Goal: Information Seeking & Learning: Learn about a topic

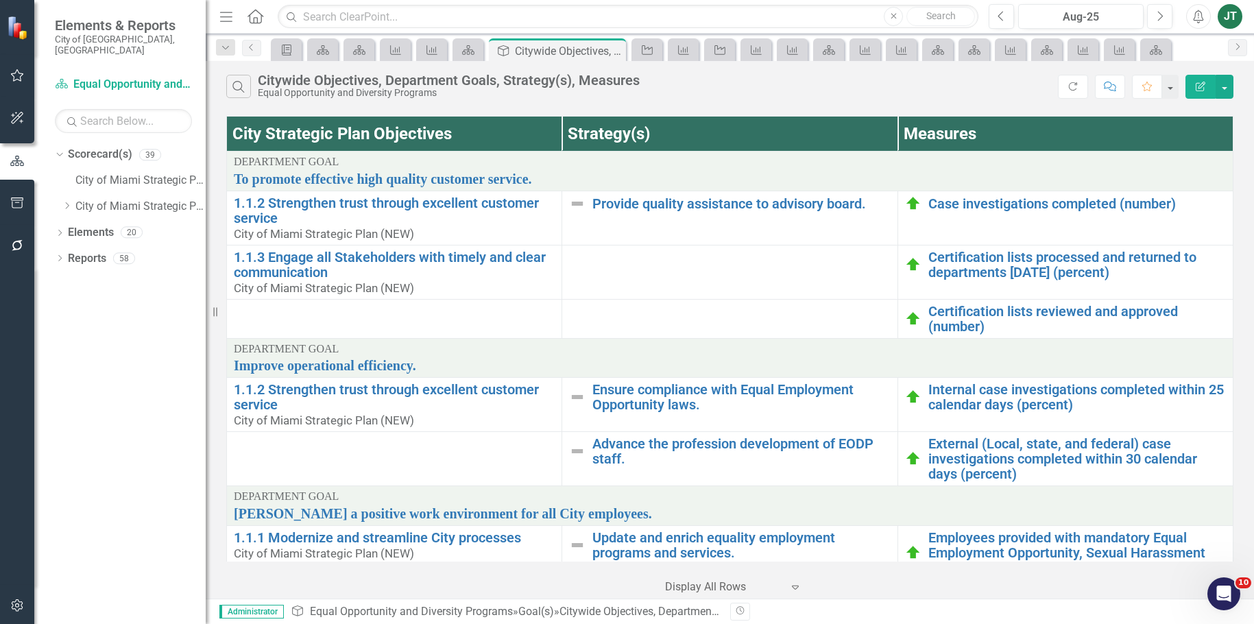
drag, startPoint x: 743, startPoint y: 306, endPoint x: 730, endPoint y: 308, distance: 13.2
click at [743, 306] on td at bounding box center [729, 318] width 335 height 39
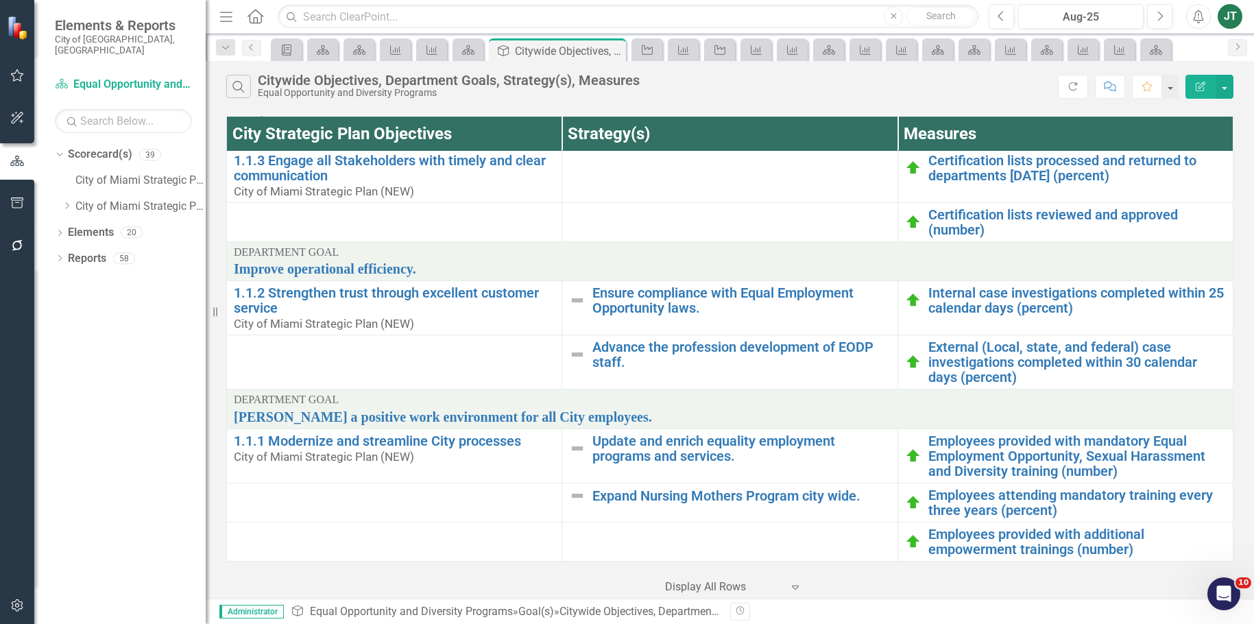
click at [872, 584] on div "‹ Previous 1 (current) › Next Display All Rows Expand" at bounding box center [729, 582] width 1007 height 34
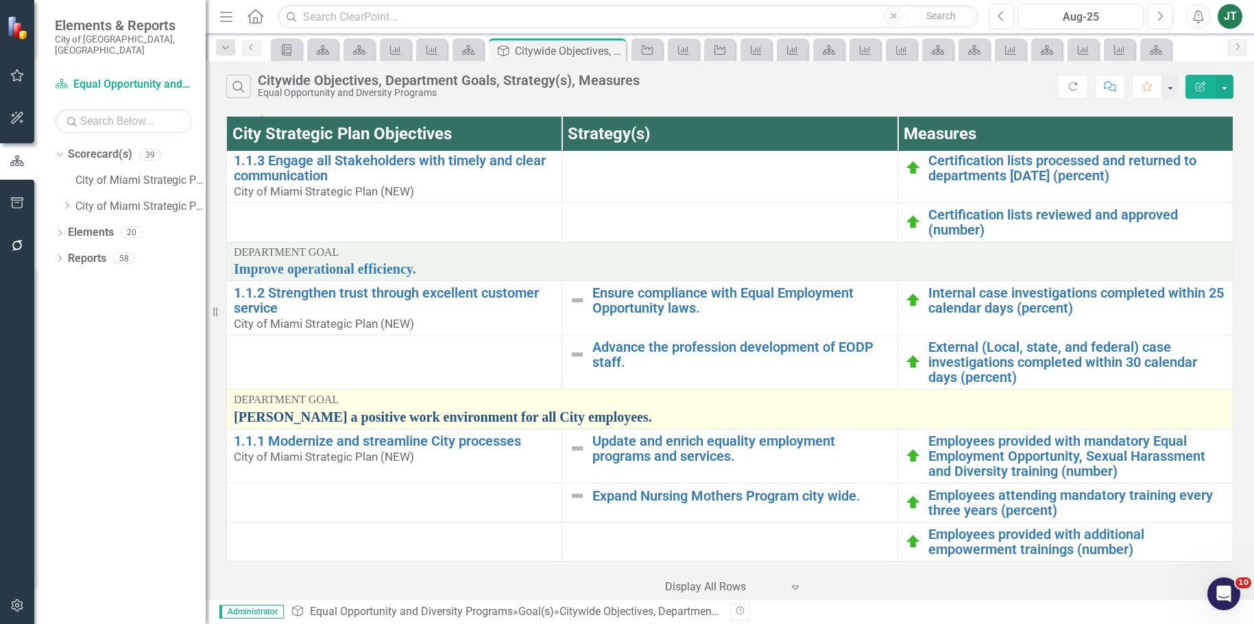
scroll to position [0, 0]
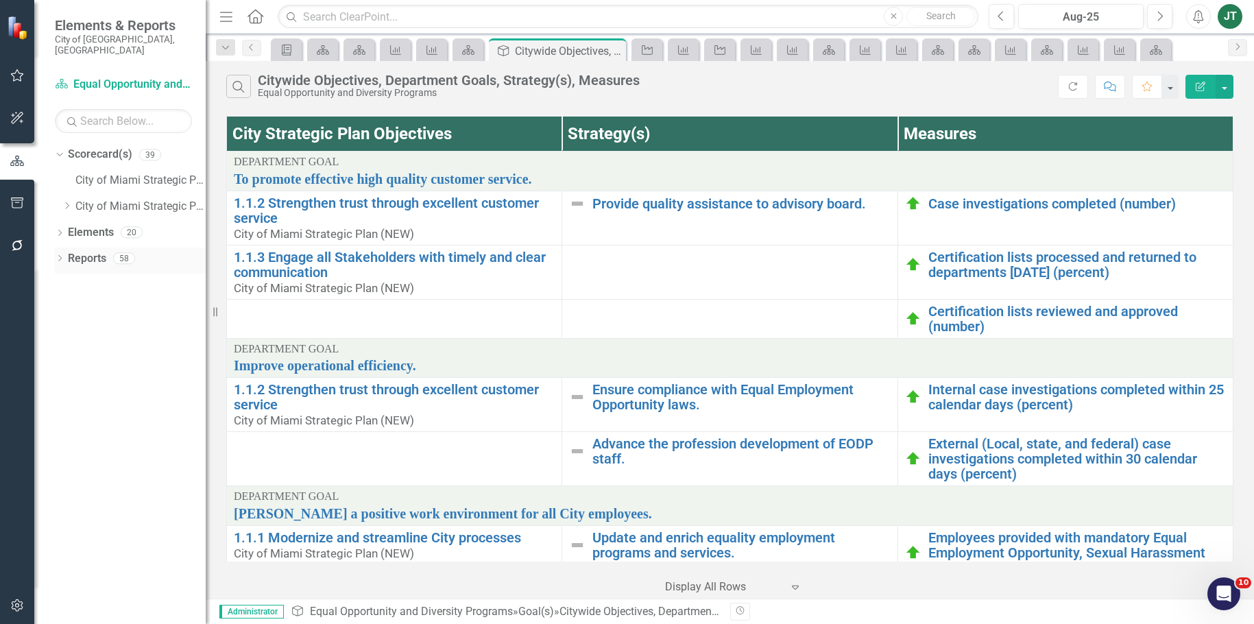
click at [64, 256] on icon "Dropdown" at bounding box center [60, 260] width 10 height 8
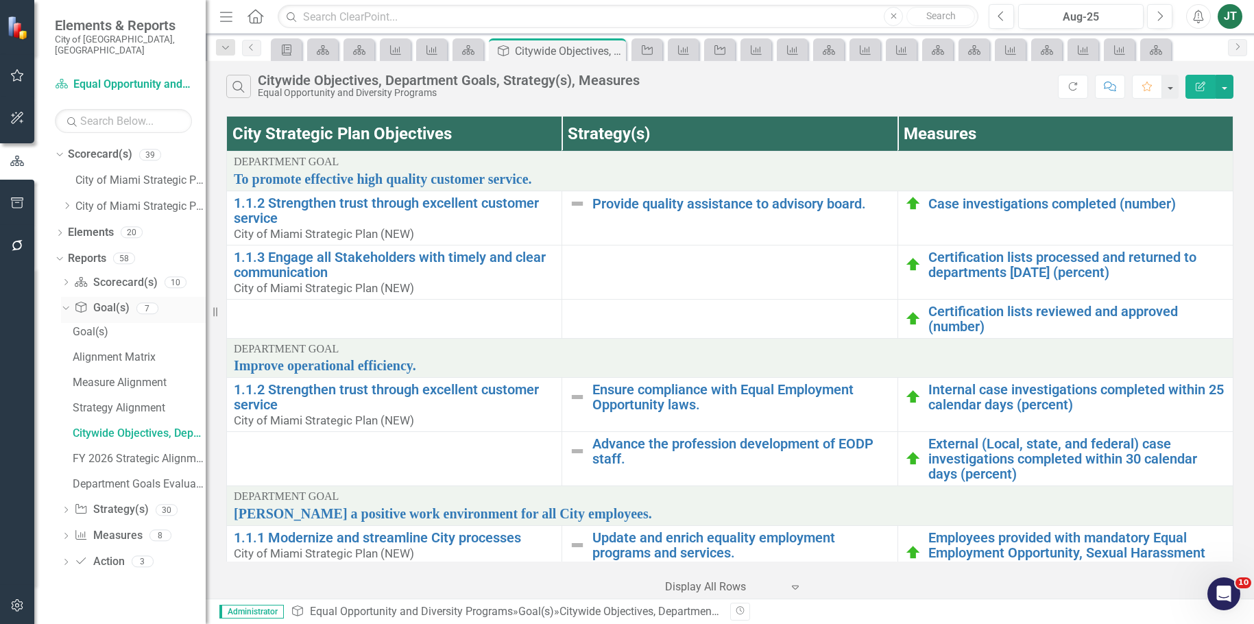
click div "Dropdown Goal(s) Goal(s) 7"
click icon "Dropdown"
click div "Ensure compliance with Equal Employment Opportunity laws....(i) Strategy / Mile…"
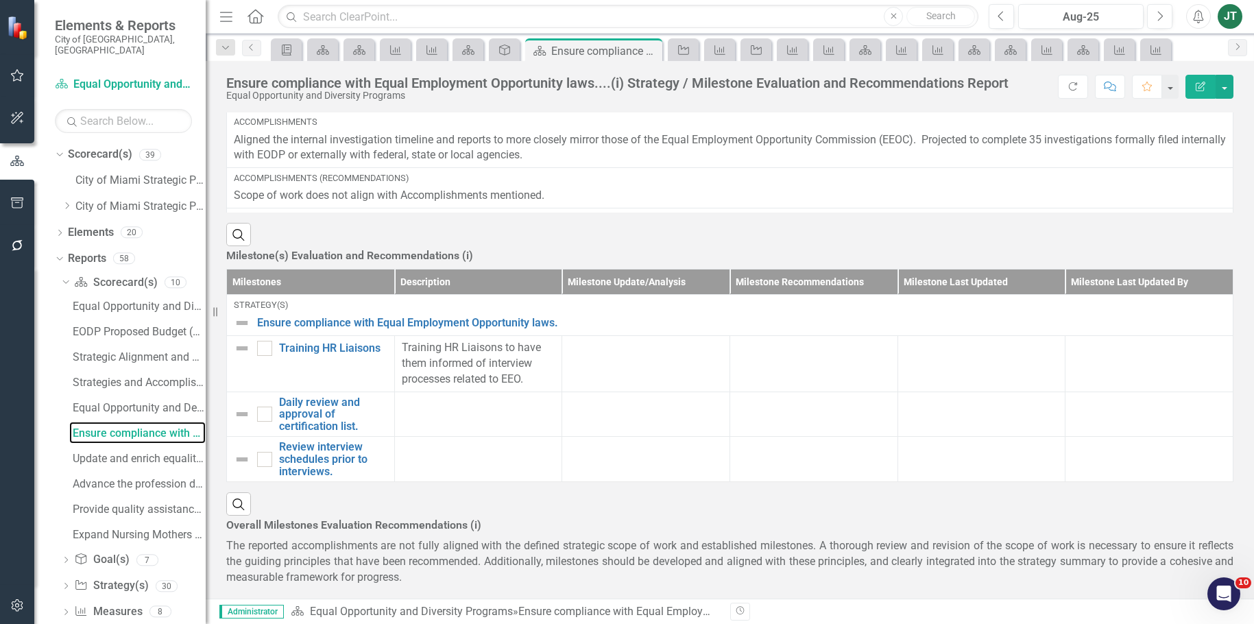
scroll to position [497, 0]
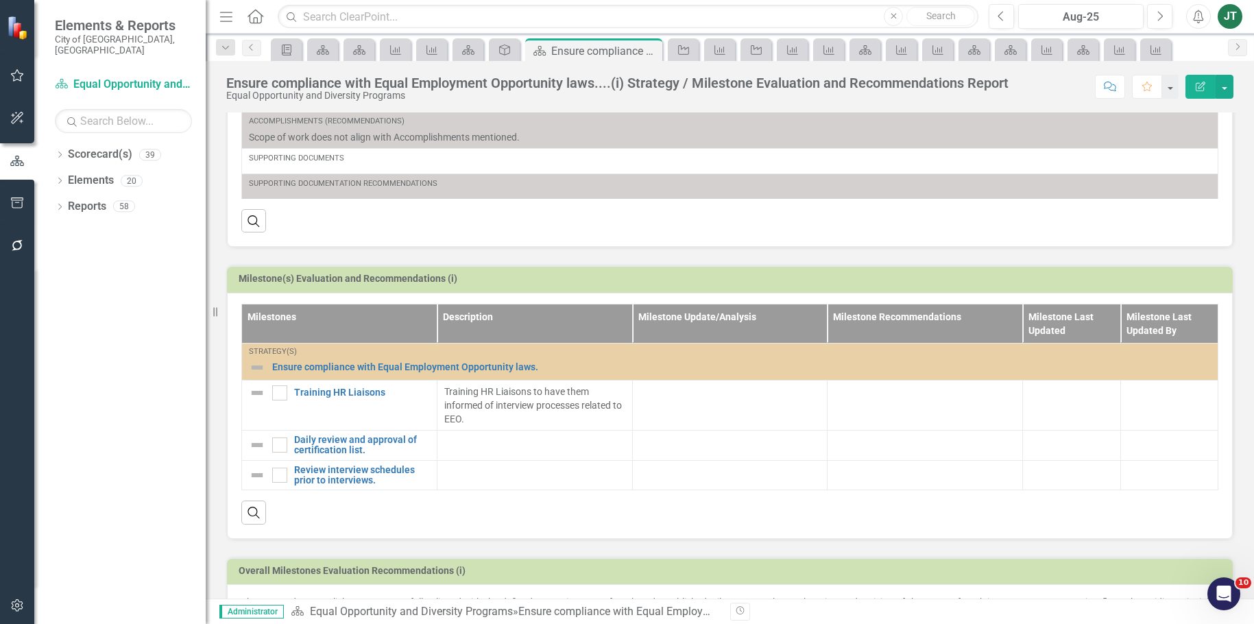
scroll to position [497, 0]
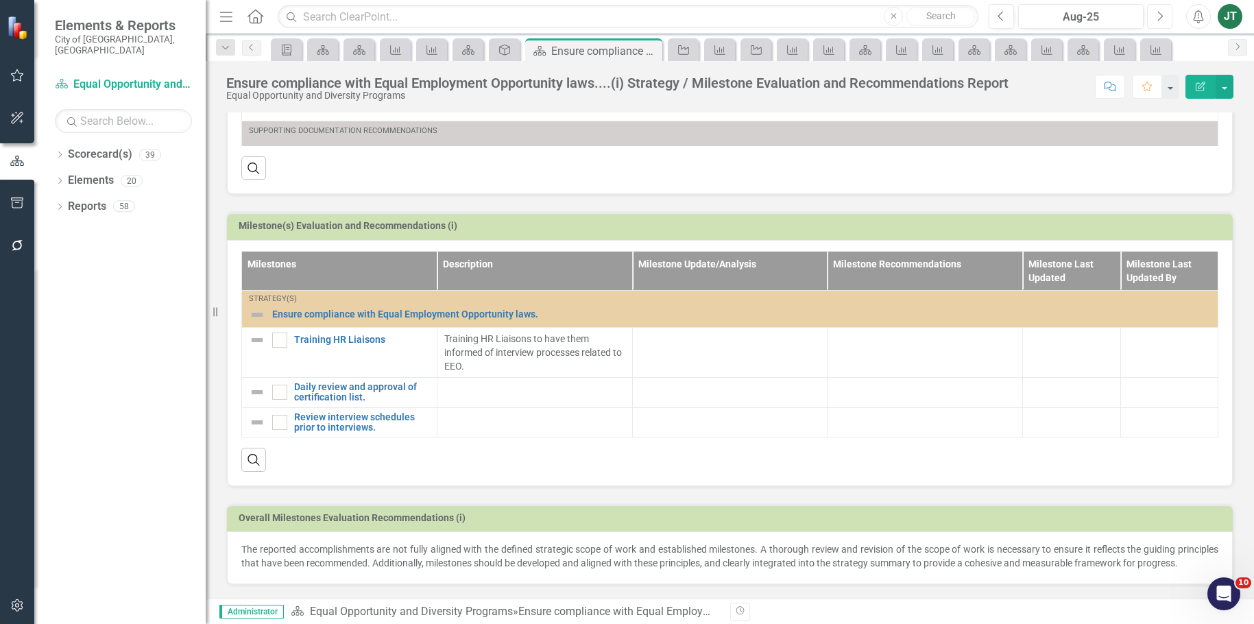
click at [1156, 10] on button "Next" at bounding box center [1159, 16] width 25 height 25
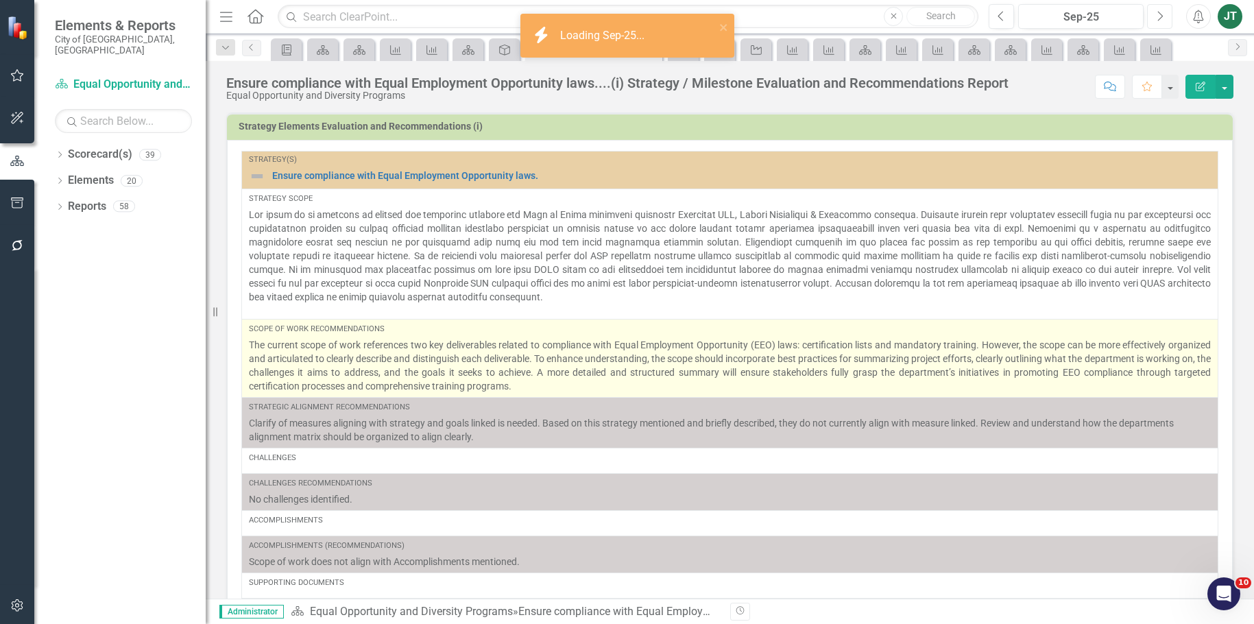
scroll to position [4, 0]
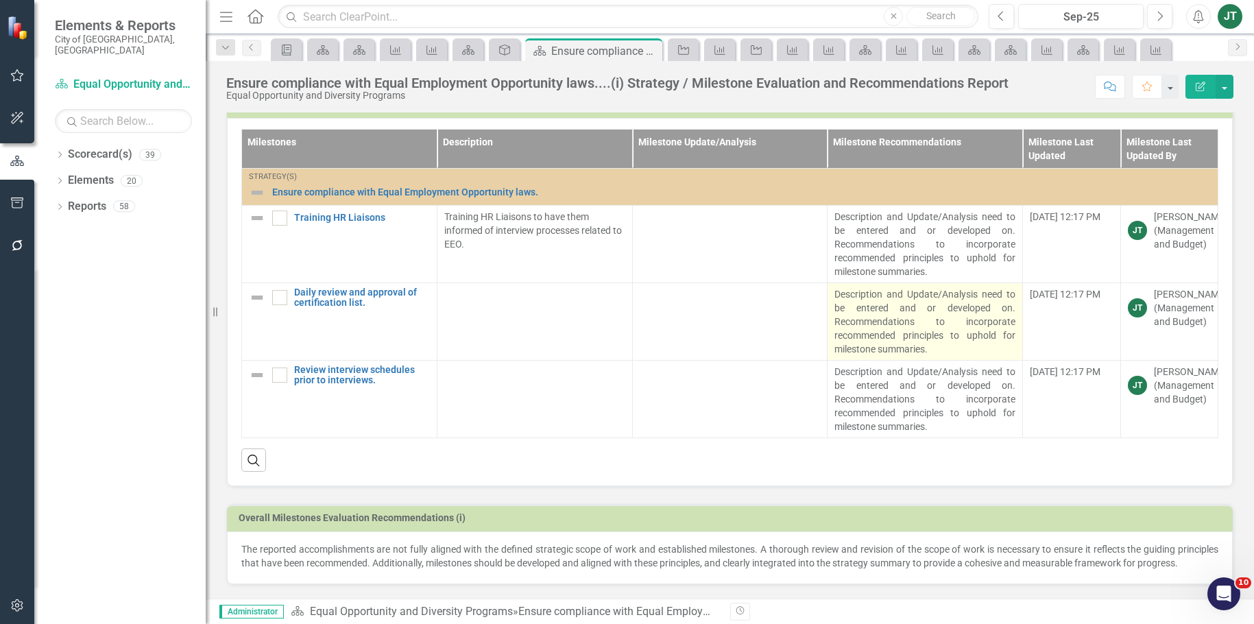
click at [924, 289] on p "Description and Update/Analysis need to be entered and or developed on. Recomme…" at bounding box center [925, 321] width 181 height 69
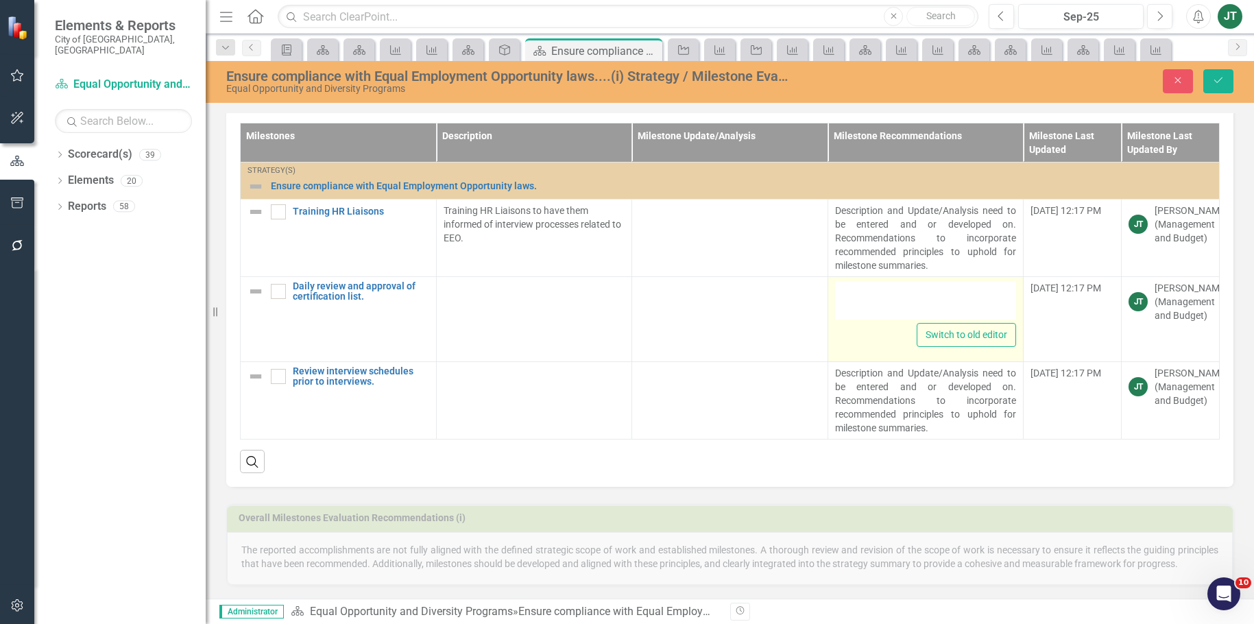
scroll to position [622, 0]
type textarea "<p style="text-align: justify;">Description and Update/Analysis need to be ente…"
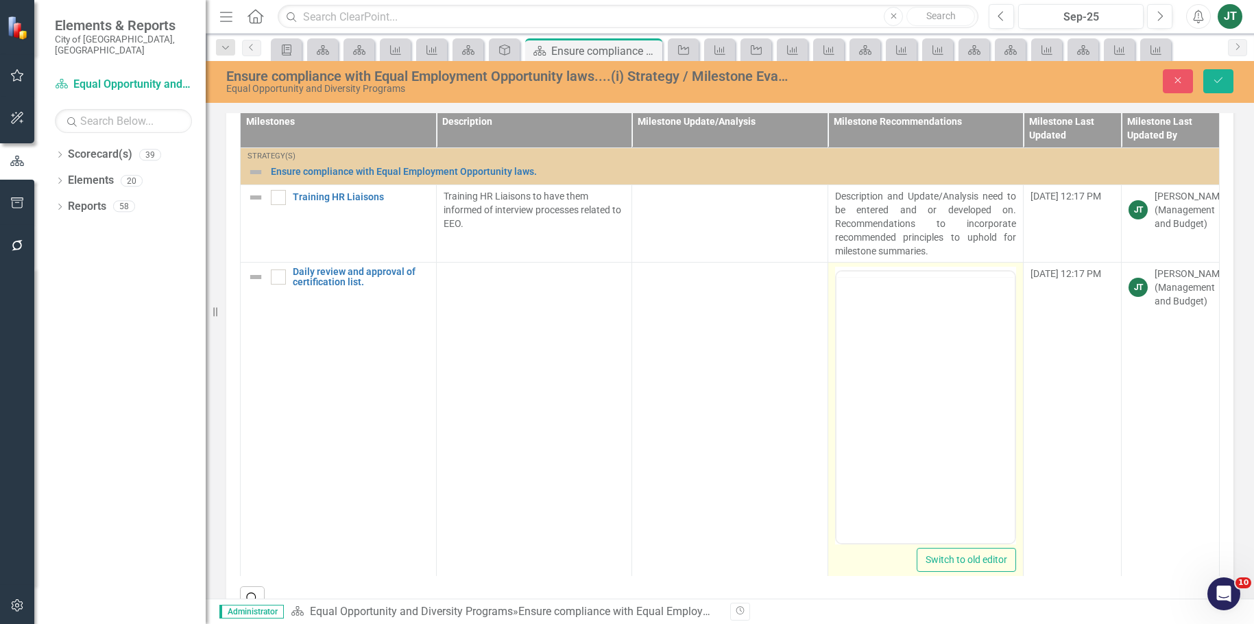
scroll to position [625, 0]
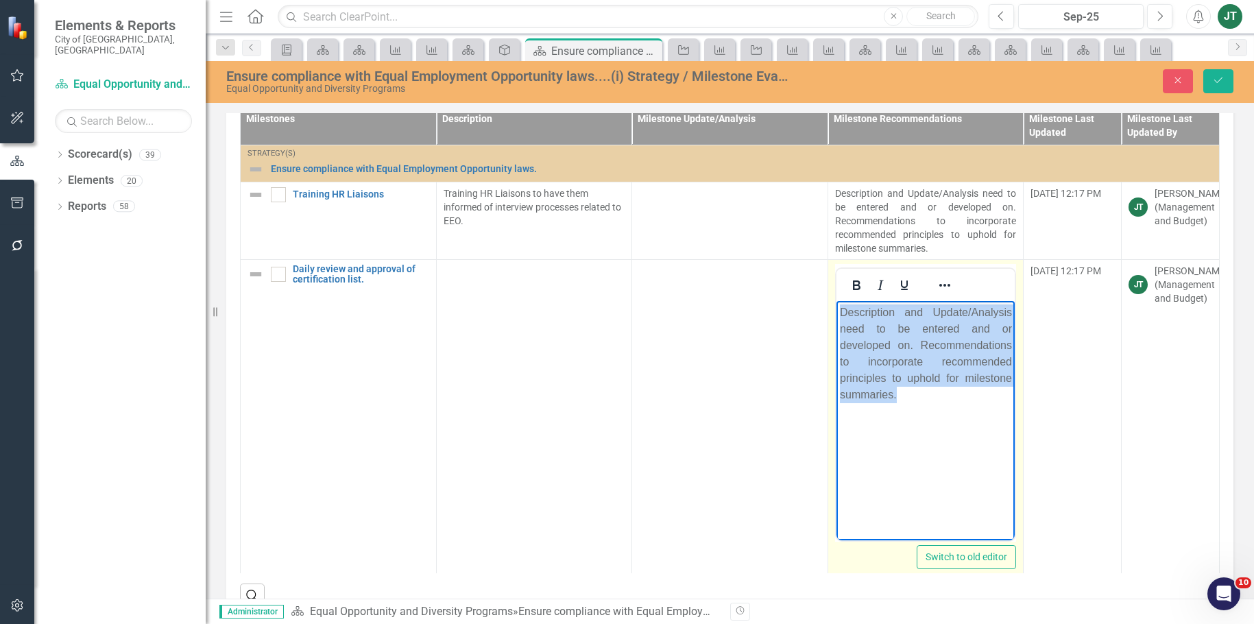
drag, startPoint x: 957, startPoint y: 408, endPoint x: 809, endPoint y: 269, distance: 203.8
click at [836, 300] on html "Description and Update/Analysis need to be entered and or developed on. Recomme…" at bounding box center [925, 403] width 179 height 206
copy p "Description and Update/Analysis need to be entered and or developed on. Recomme…"
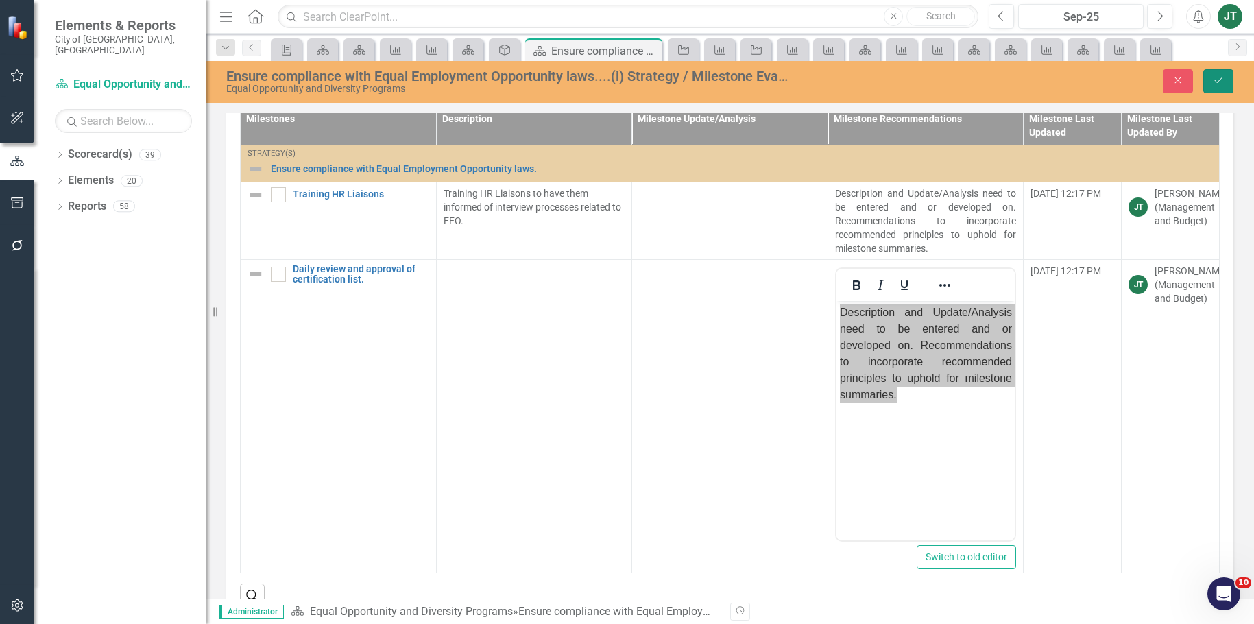
click at [1230, 75] on button "Save" at bounding box center [1219, 81] width 30 height 24
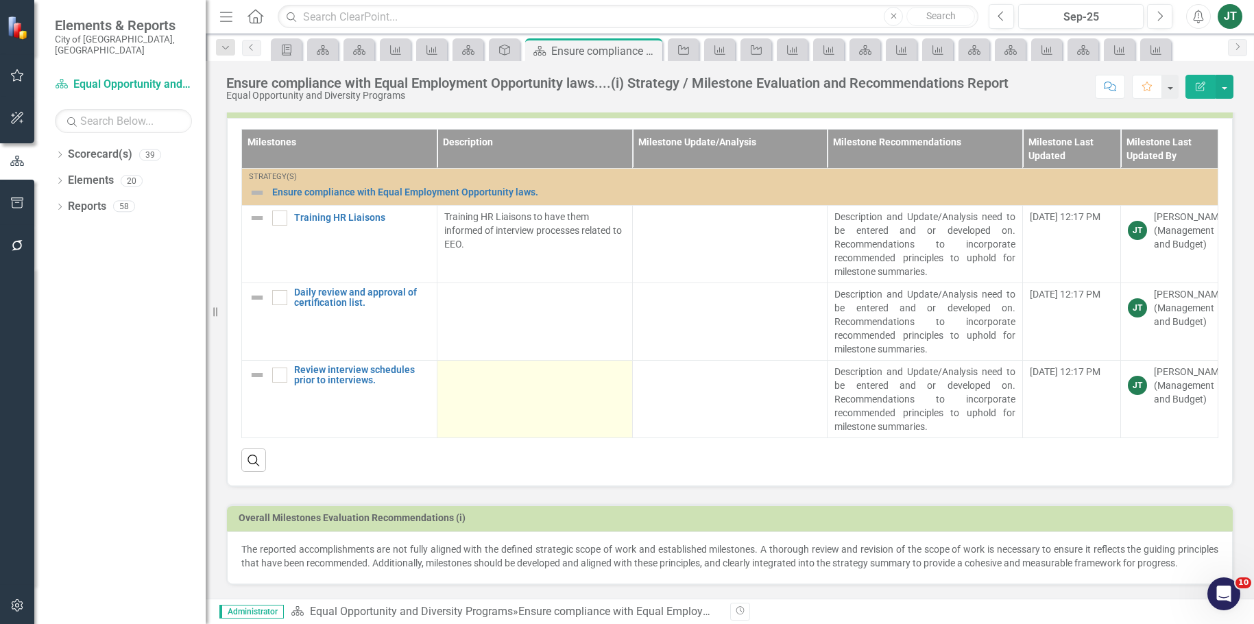
scroll to position [619, 0]
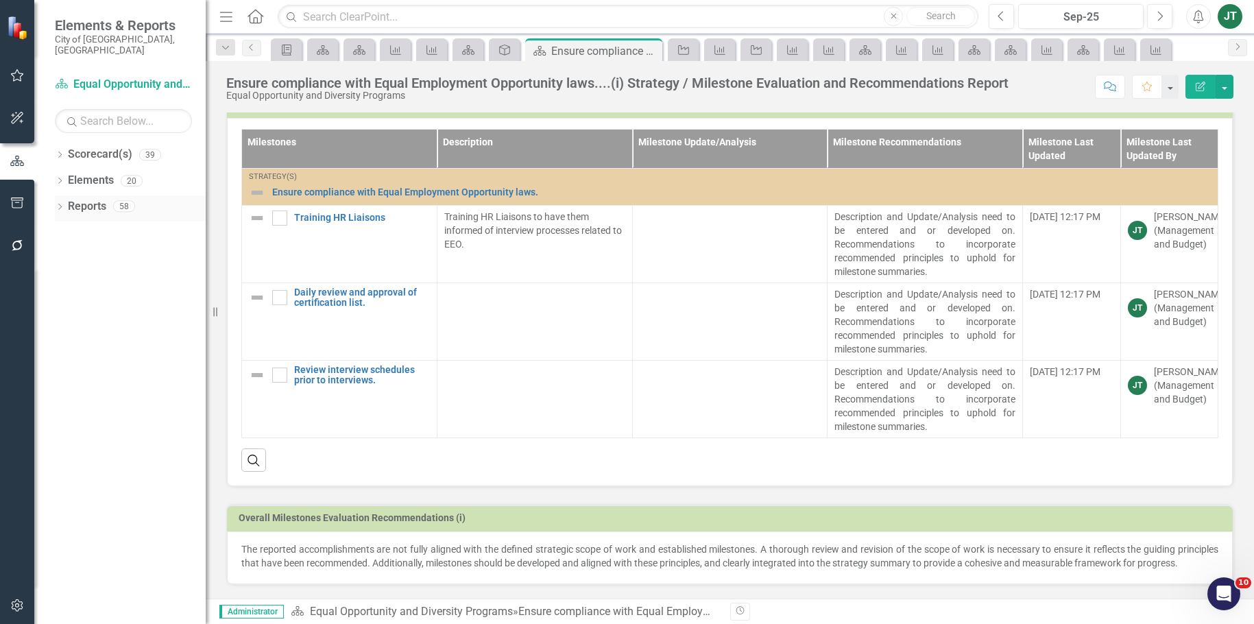
click at [62, 204] on icon "Dropdown" at bounding box center [60, 208] width 10 height 8
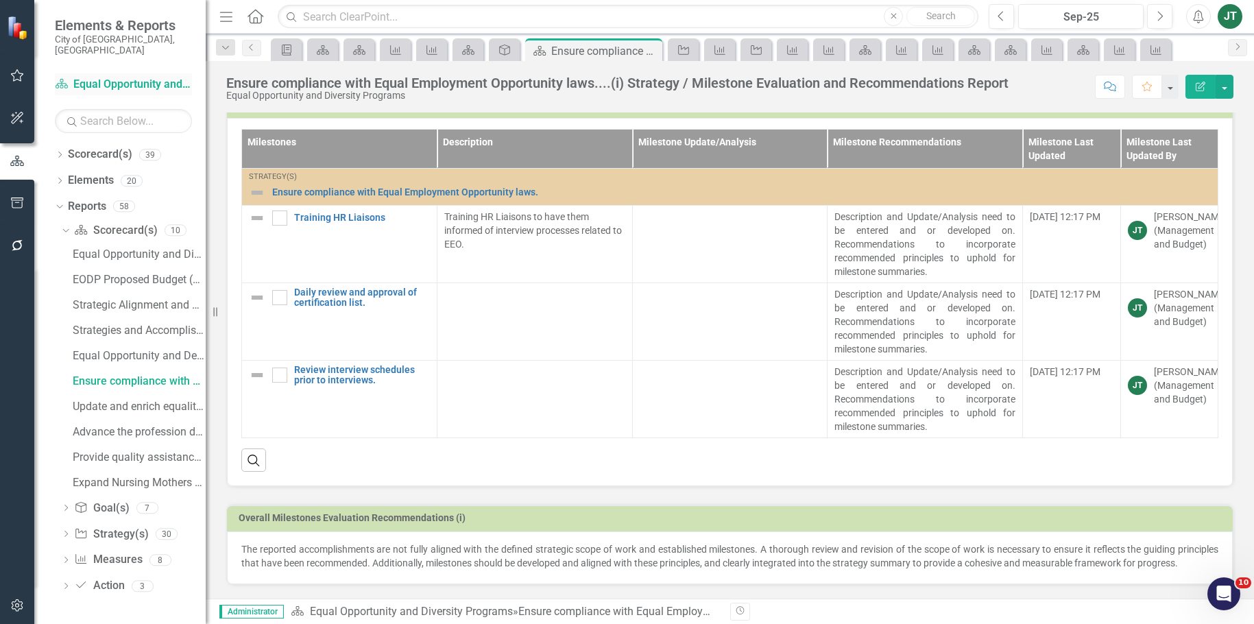
click at [139, 77] on link "Scorecard(s) Equal Opportunity and Diversity Programs" at bounding box center [123, 85] width 137 height 16
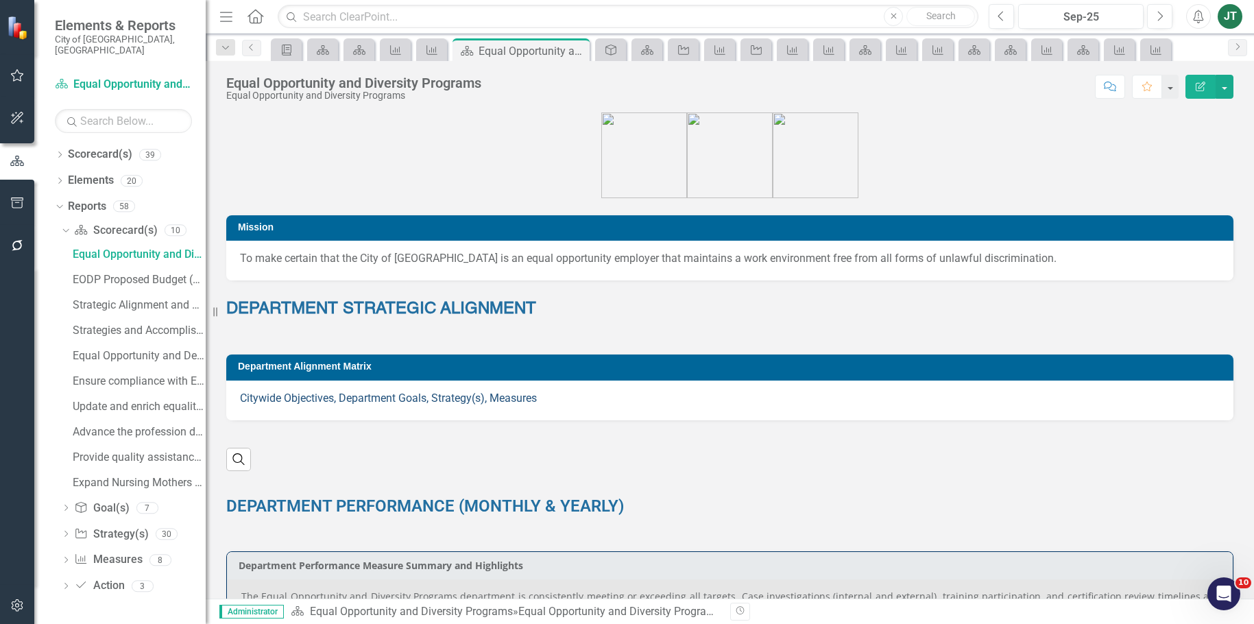
click at [399, 393] on link "Citywide Objectives, Department Goals, Strategy(s), Measures" at bounding box center [388, 398] width 297 height 13
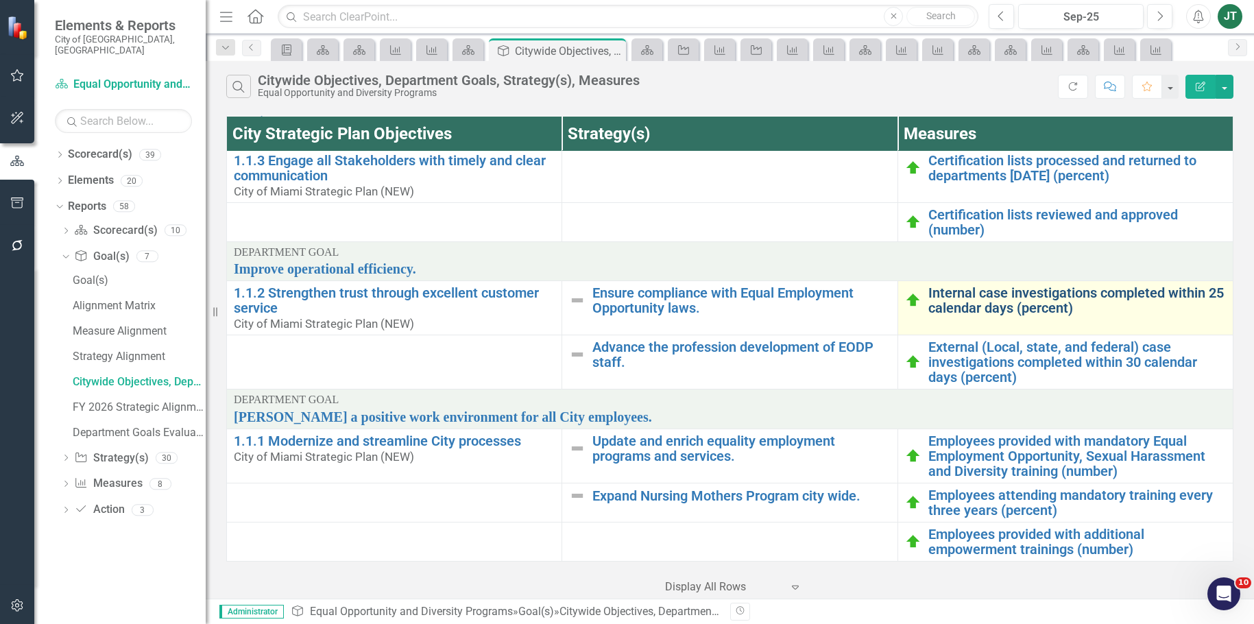
scroll to position [107, 0]
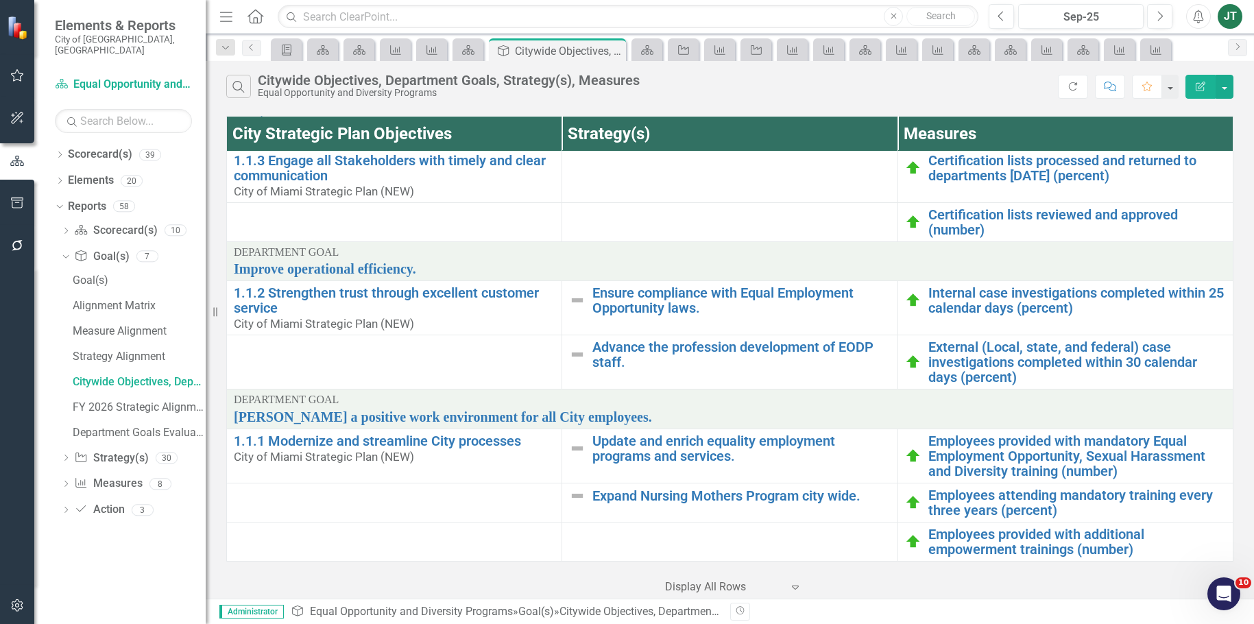
click at [909, 573] on div "‹ Previous 1 (current) › Next Display All Rows Expand" at bounding box center [729, 582] width 1007 height 34
click at [909, 586] on div "‹ Previous 1 (current) › Next Display All Rows Expand" at bounding box center [729, 582] width 1007 height 34
click at [1243, 164] on div "City Strategic Plan Objectives Strategy(s) Measures Department Goal To promote …" at bounding box center [730, 355] width 1049 height 486
click at [69, 251] on div "Dropdown" at bounding box center [64, 256] width 12 height 10
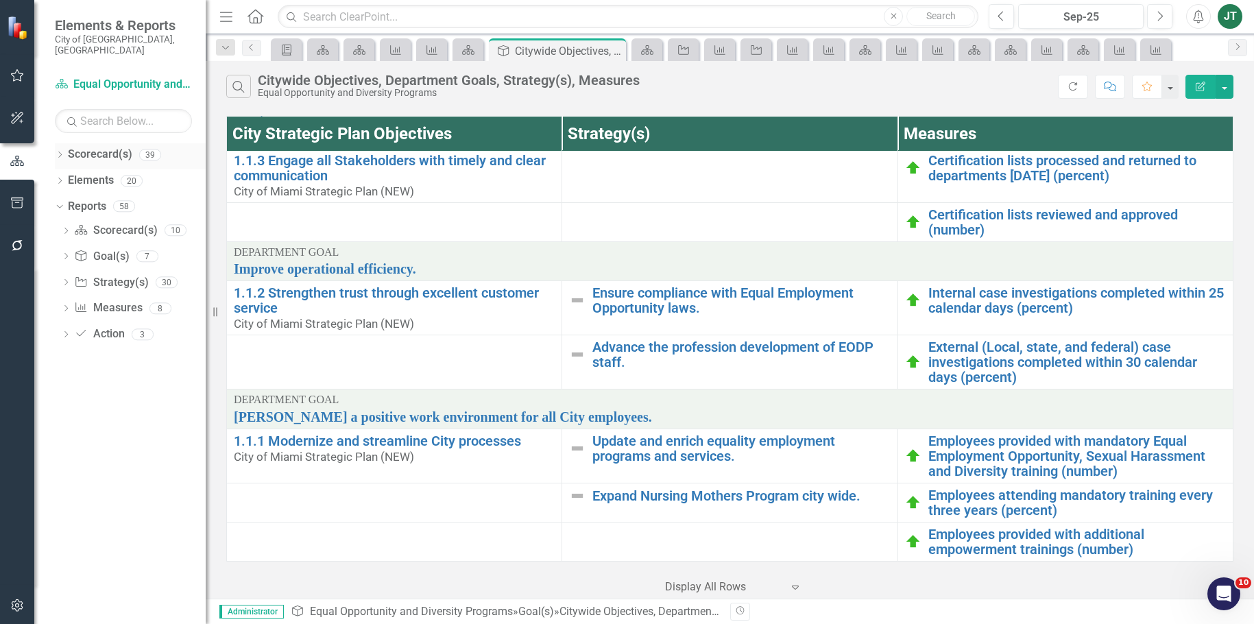
click at [60, 152] on icon "Dropdown" at bounding box center [60, 156] width 10 height 8
click at [67, 201] on div "Dropdown" at bounding box center [67, 207] width 10 height 12
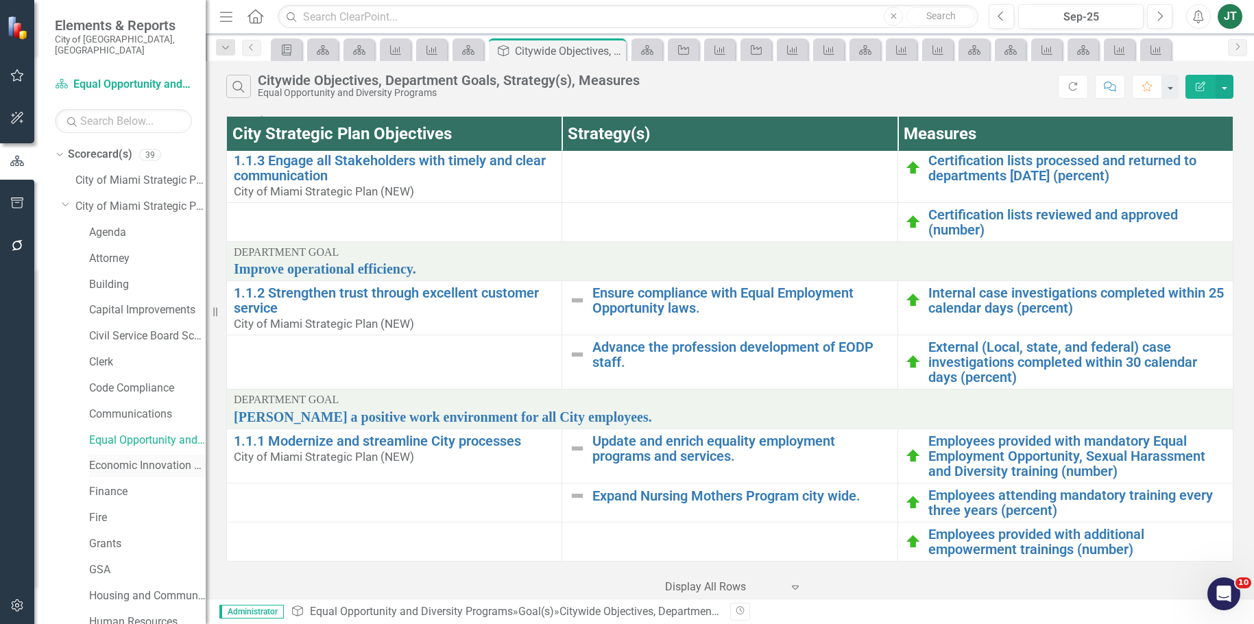
click at [108, 458] on link "Economic Innovation and Development" at bounding box center [147, 466] width 117 height 16
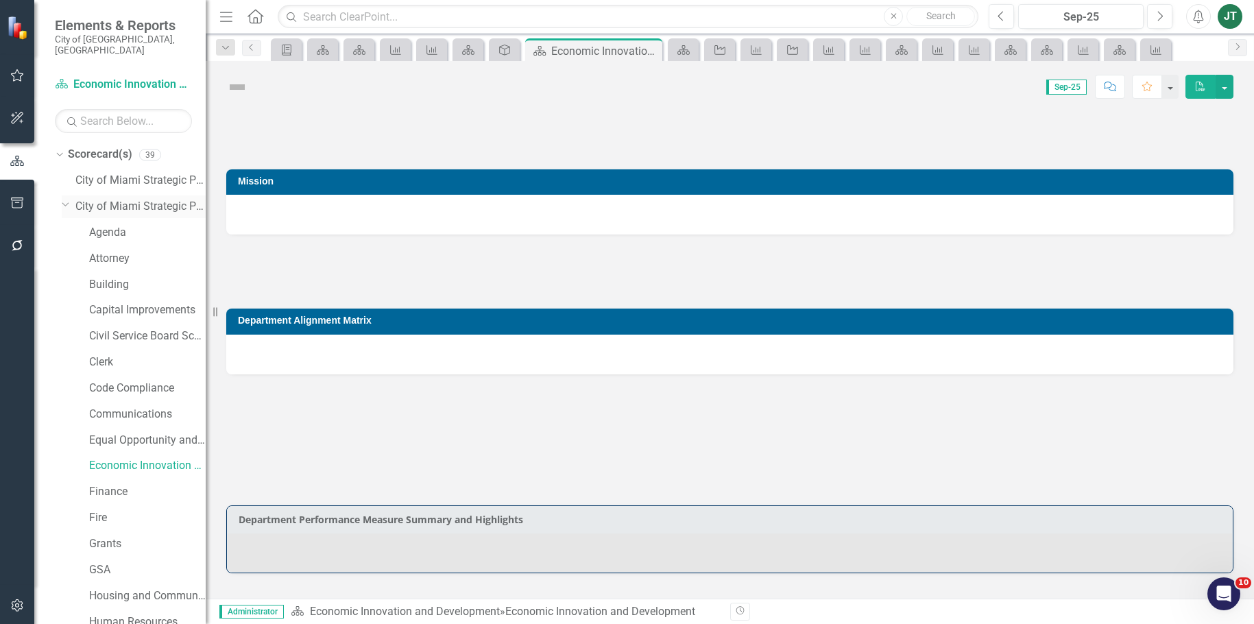
click at [66, 199] on icon "Dropdown" at bounding box center [66, 204] width 8 height 10
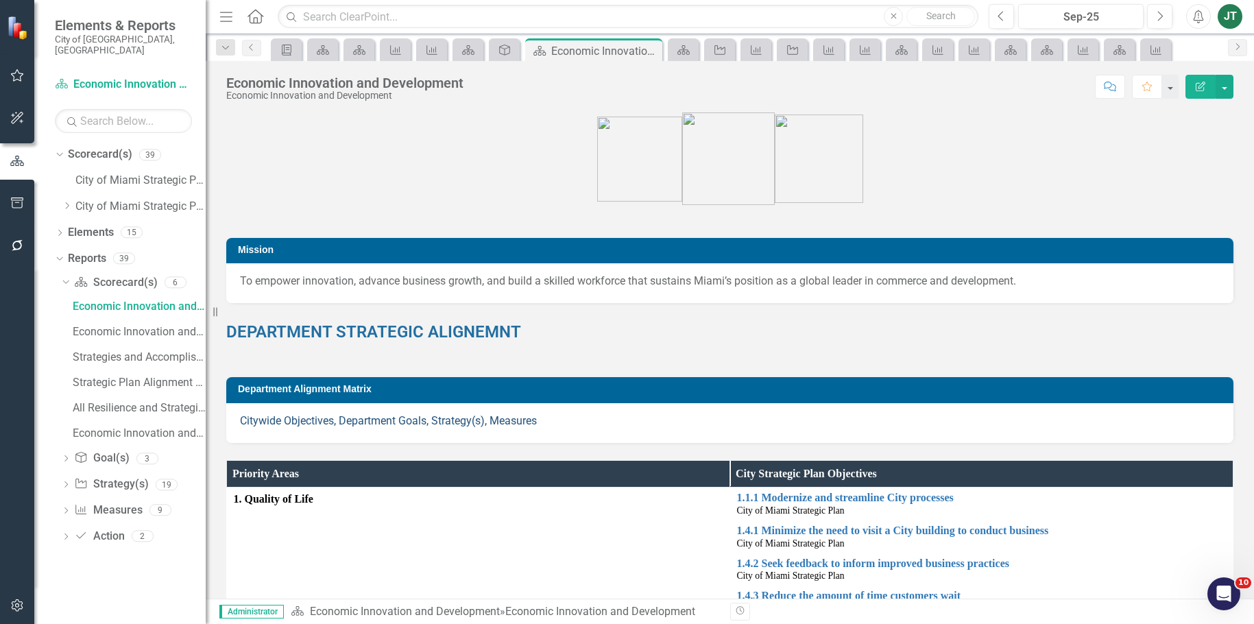
click at [431, 422] on link "Citywide Objectives, Department Goals, Strategy(s), Measures" at bounding box center [388, 420] width 297 height 13
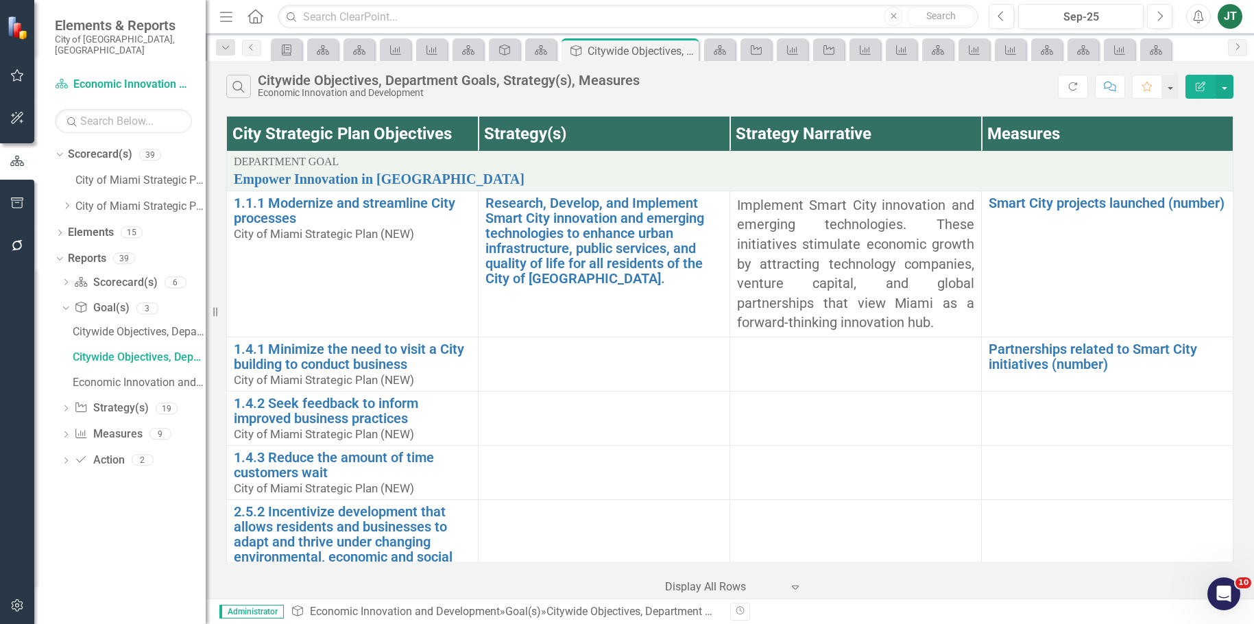
click at [907, 469] on td at bounding box center [856, 472] width 252 height 54
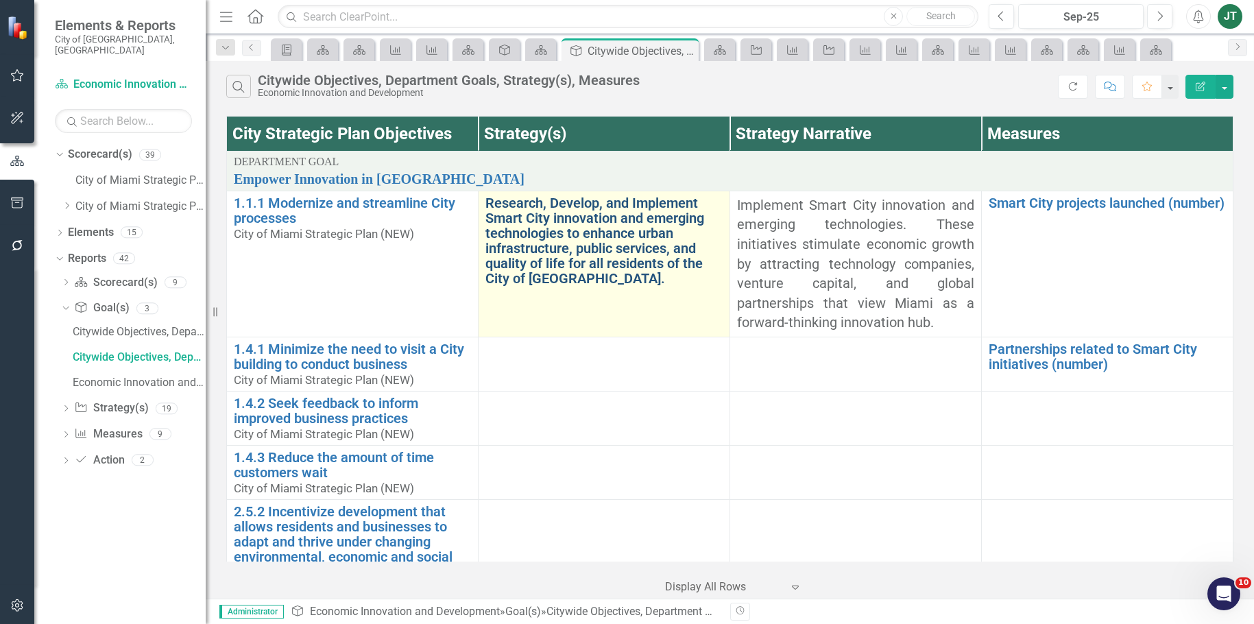
click at [593, 225] on link "Research, Develop, and Implement Smart City innovation and emerging technologie…" at bounding box center [604, 240] width 237 height 91
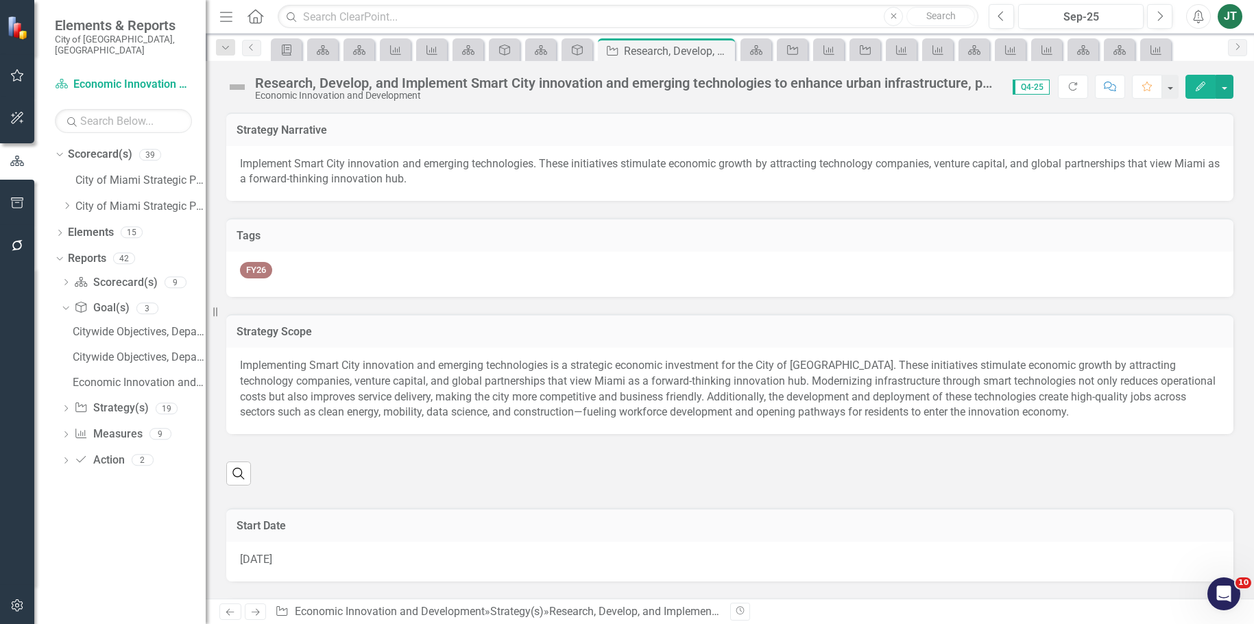
click at [602, 83] on div "Research, Develop, and Implement Smart City innovation and emerging technologie…" at bounding box center [627, 82] width 744 height 15
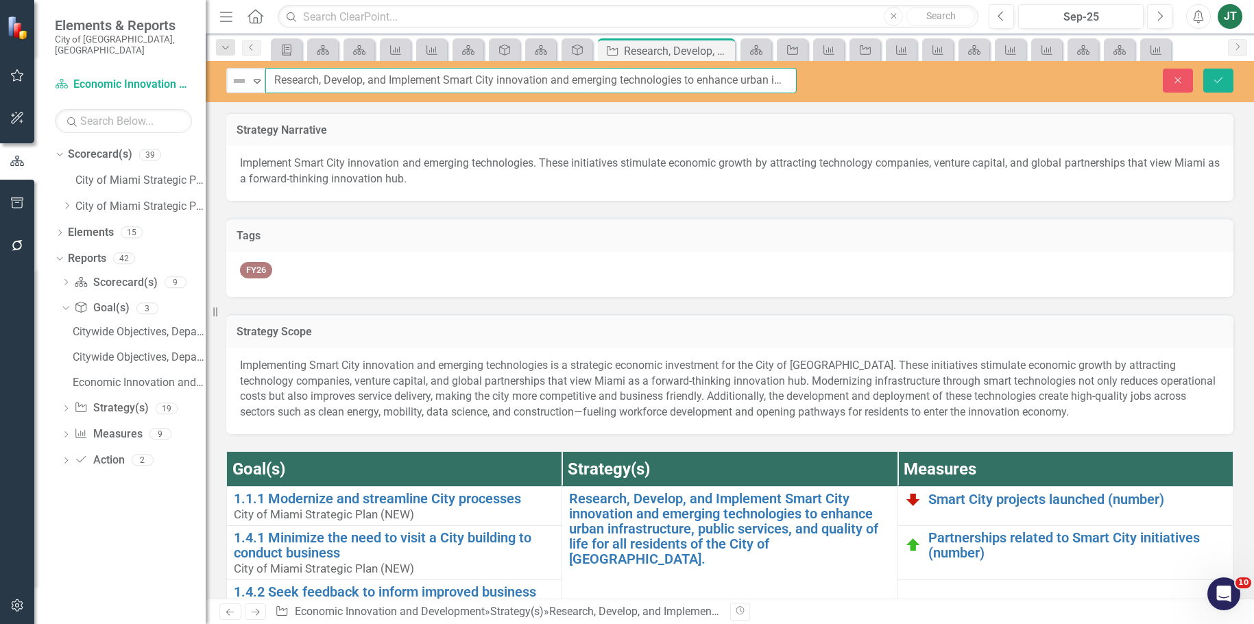
click at [562, 79] on input "Research, Develop, and Implement Smart City innovation and emerging technologie…" at bounding box center [530, 80] width 531 height 25
drag, startPoint x: 551, startPoint y: 77, endPoint x: 315, endPoint y: 80, distance: 235.2
click at [254, 78] on div "Not Defined Expand Research, Develop, and Implement Smart City innovation and e…" at bounding box center [511, 80] width 571 height 25
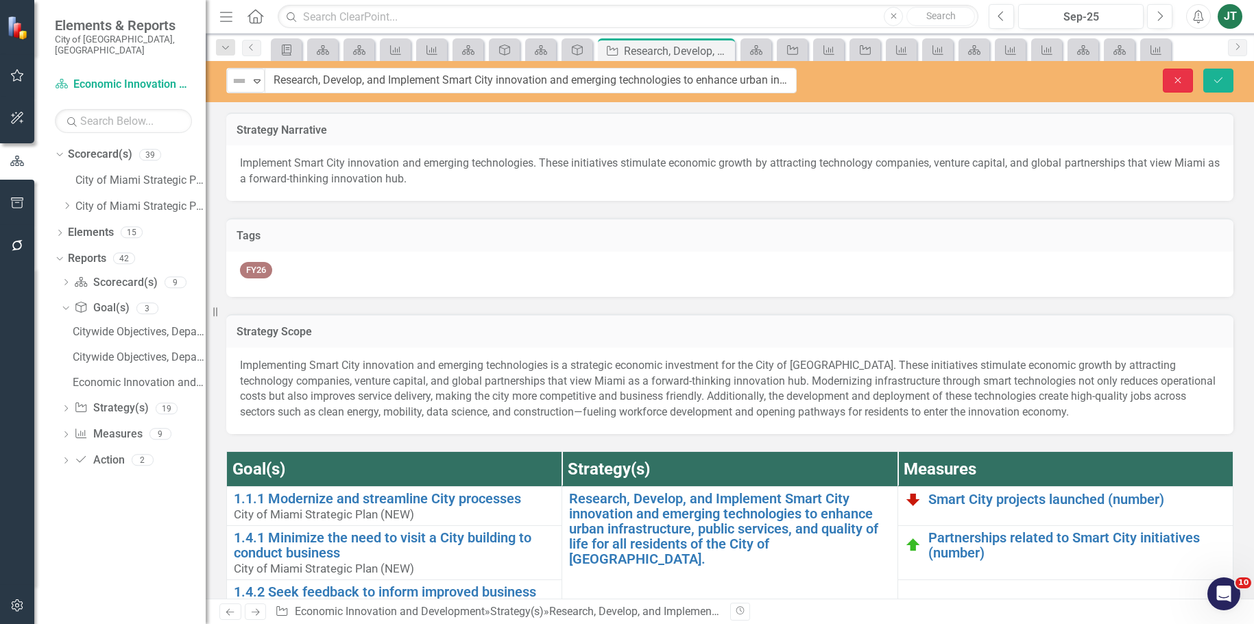
click at [1175, 71] on button "Close" at bounding box center [1178, 81] width 30 height 24
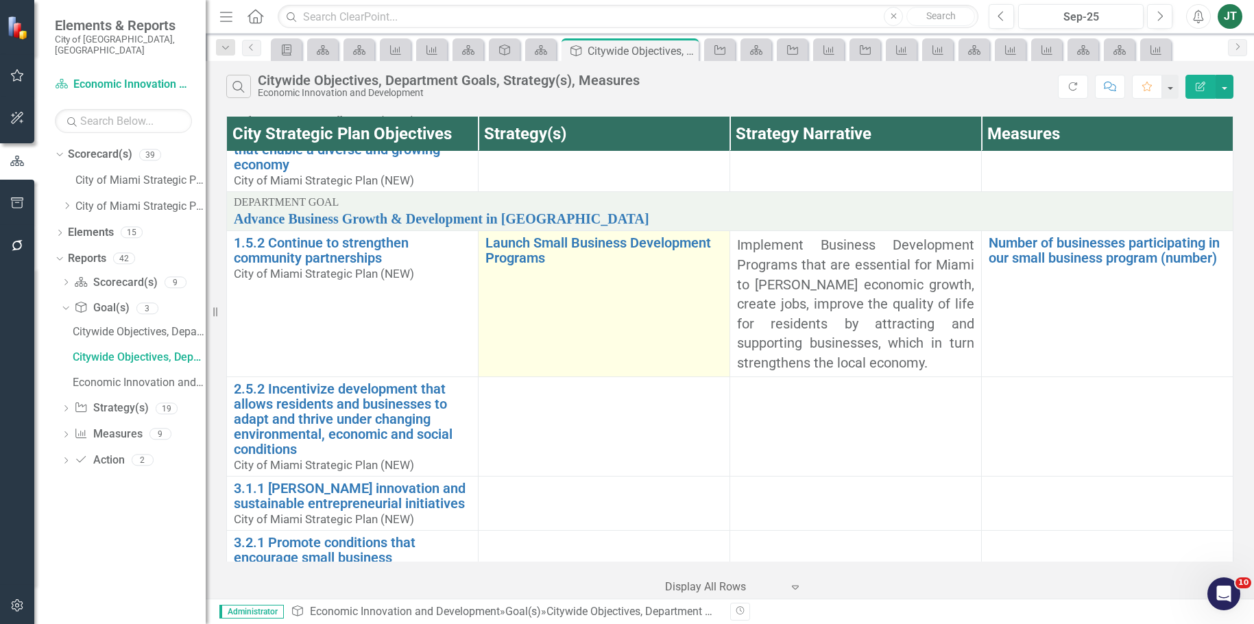
scroll to position [480, 0]
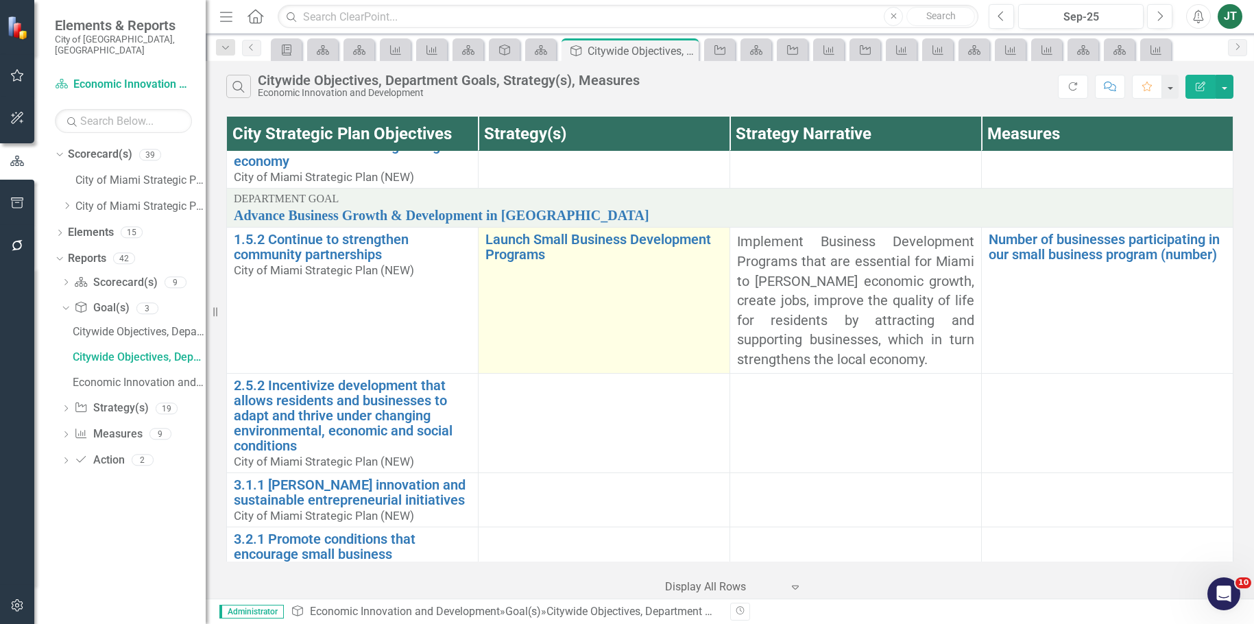
click at [564, 271] on td "Launch Small Business Development Programs Link Map View Link Map Edit Edit Str…" at bounding box center [604, 301] width 252 height 146
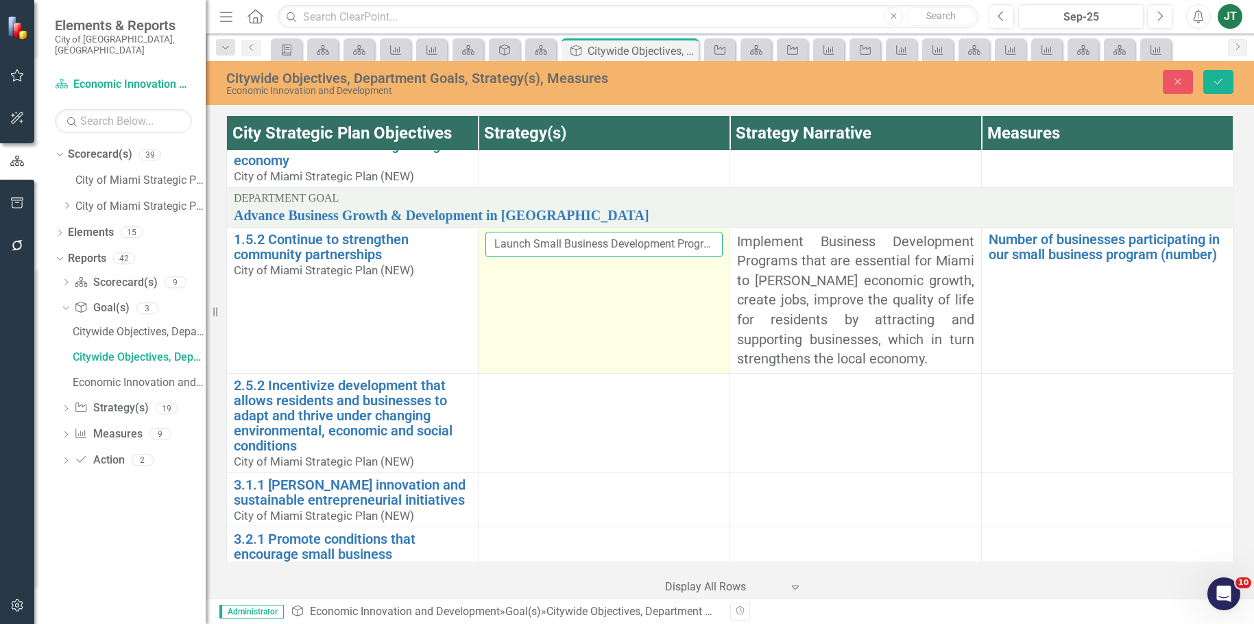
click at [628, 250] on input "Launch Small Business Development Programs" at bounding box center [604, 244] width 237 height 25
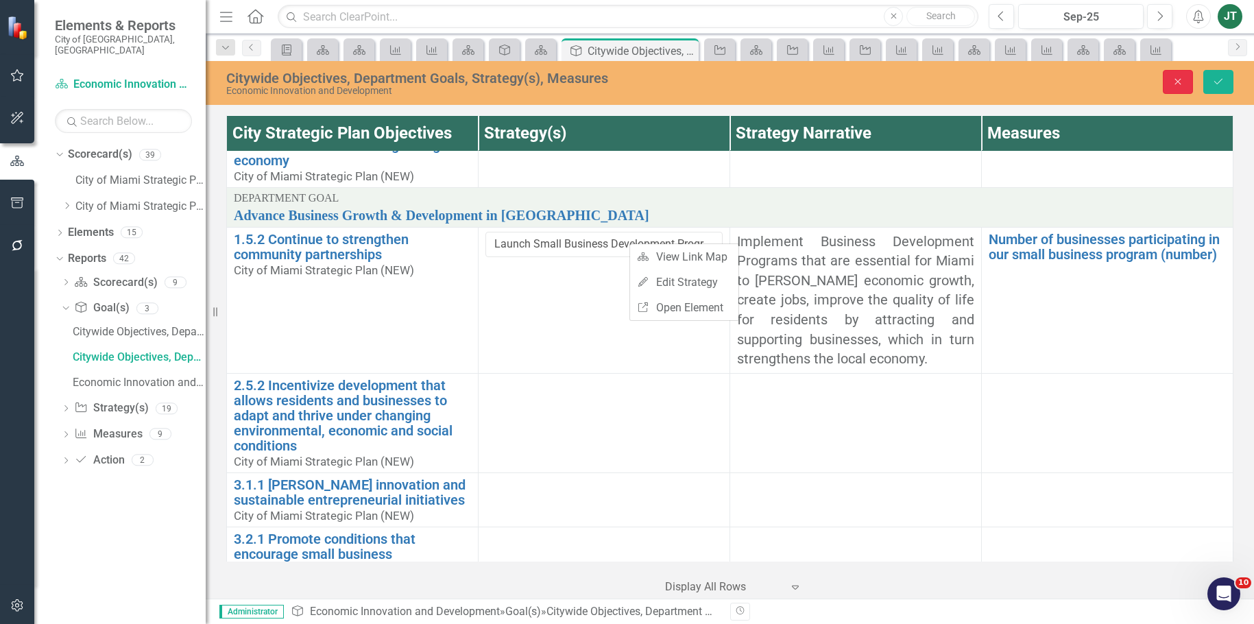
click at [1173, 82] on icon "Close" at bounding box center [1178, 82] width 12 height 10
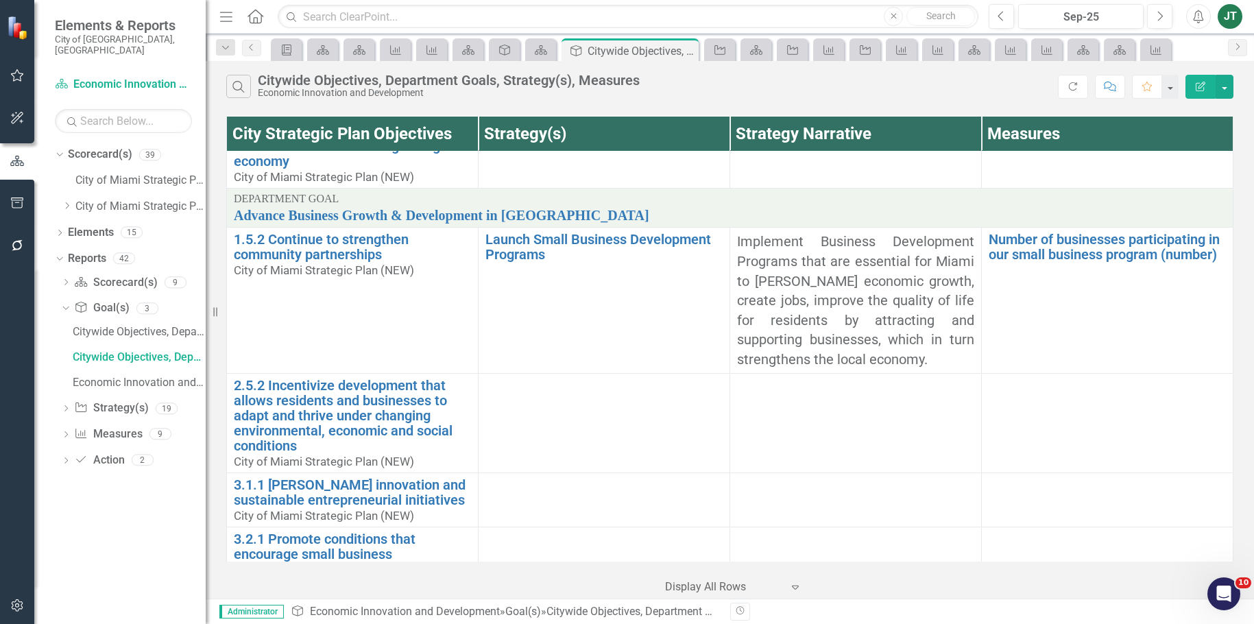
click at [916, 472] on td at bounding box center [856, 423] width 252 height 99
click at [933, 459] on td at bounding box center [856, 423] width 252 height 99
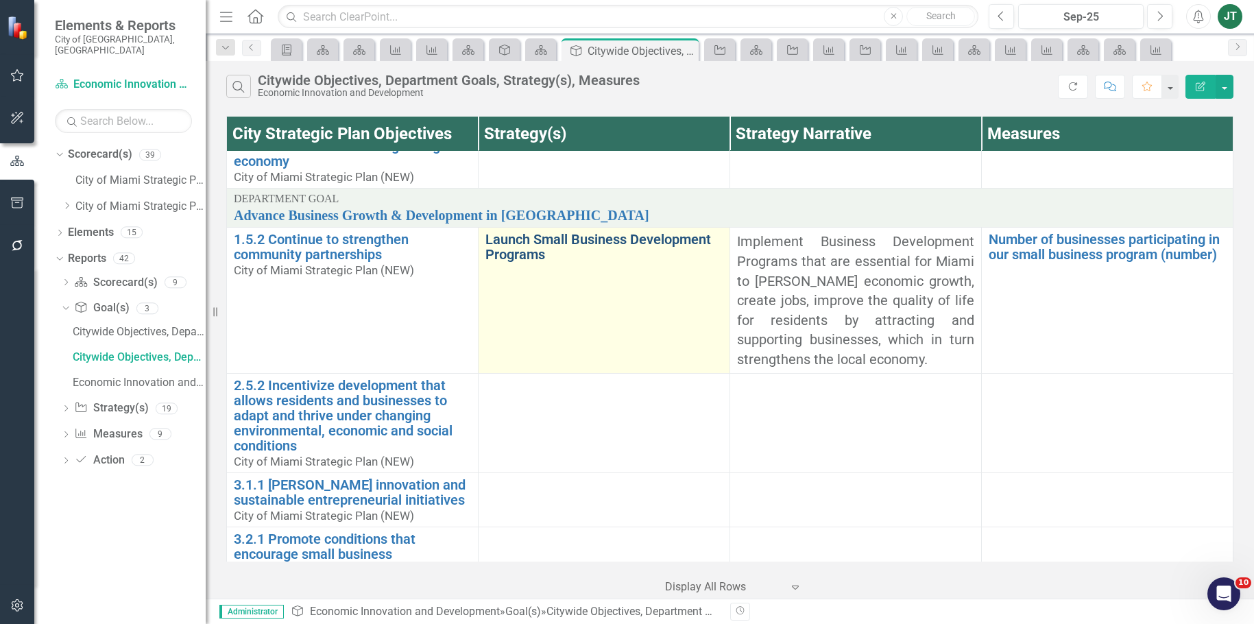
click at [565, 254] on link "Launch Small Business Development Programs" at bounding box center [604, 247] width 237 height 30
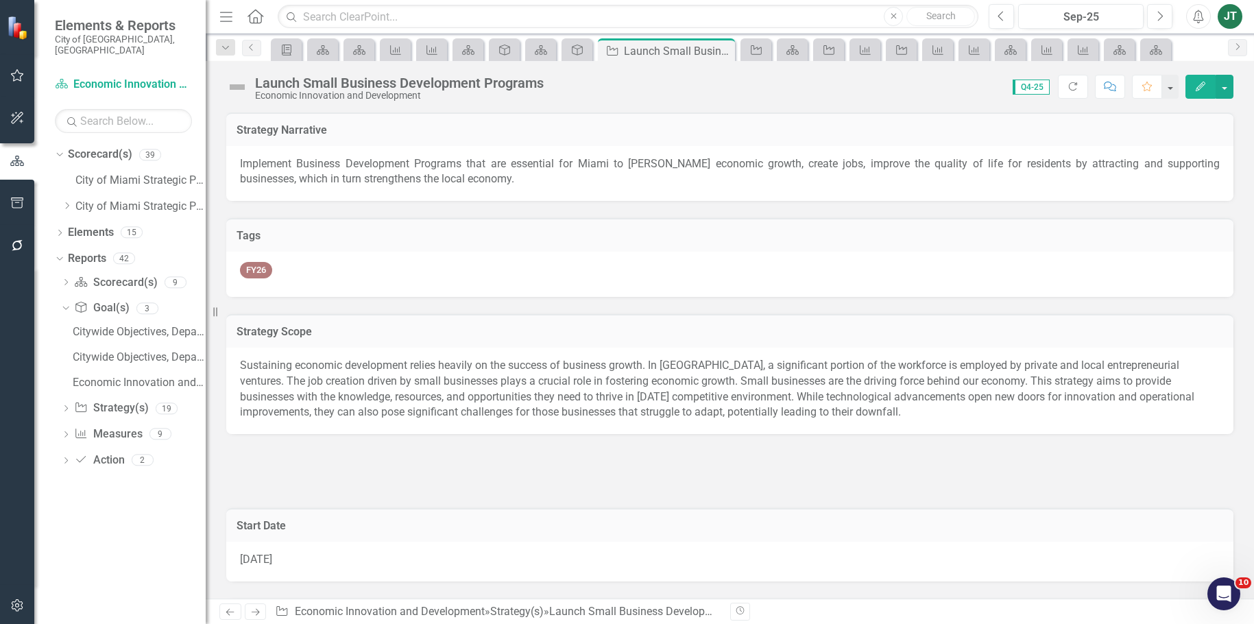
click at [394, 77] on div "Launch Small Business Development Programs" at bounding box center [399, 82] width 289 height 15
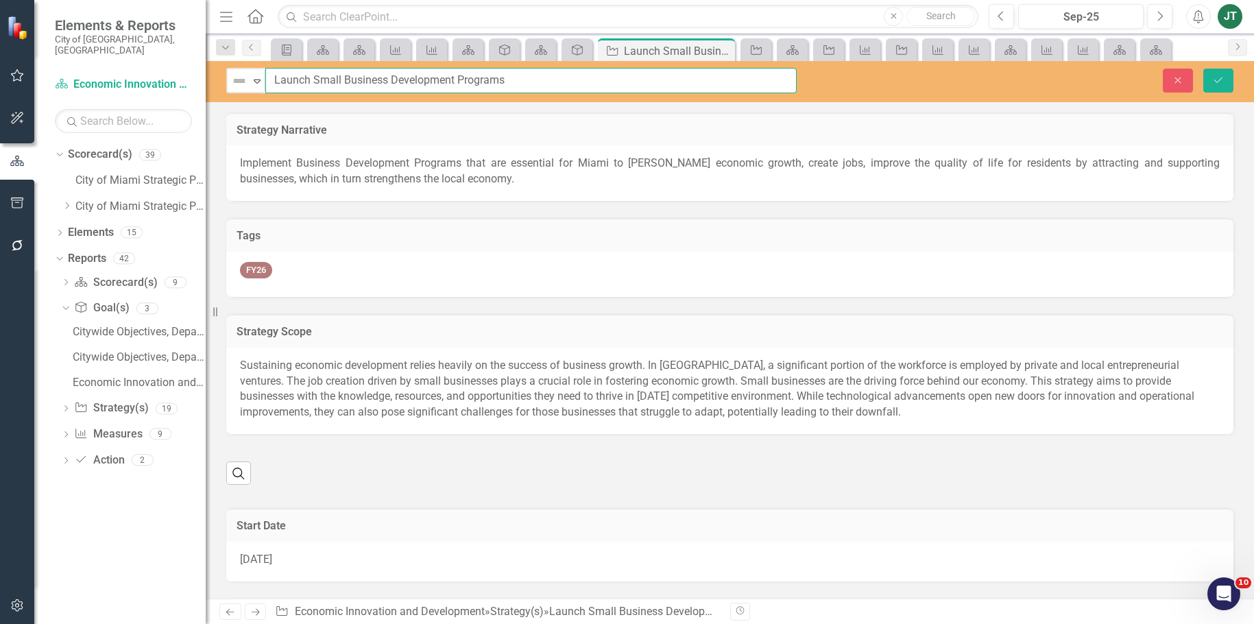
click at [433, 75] on input "Launch Small Business Development Programs" at bounding box center [530, 80] width 531 height 25
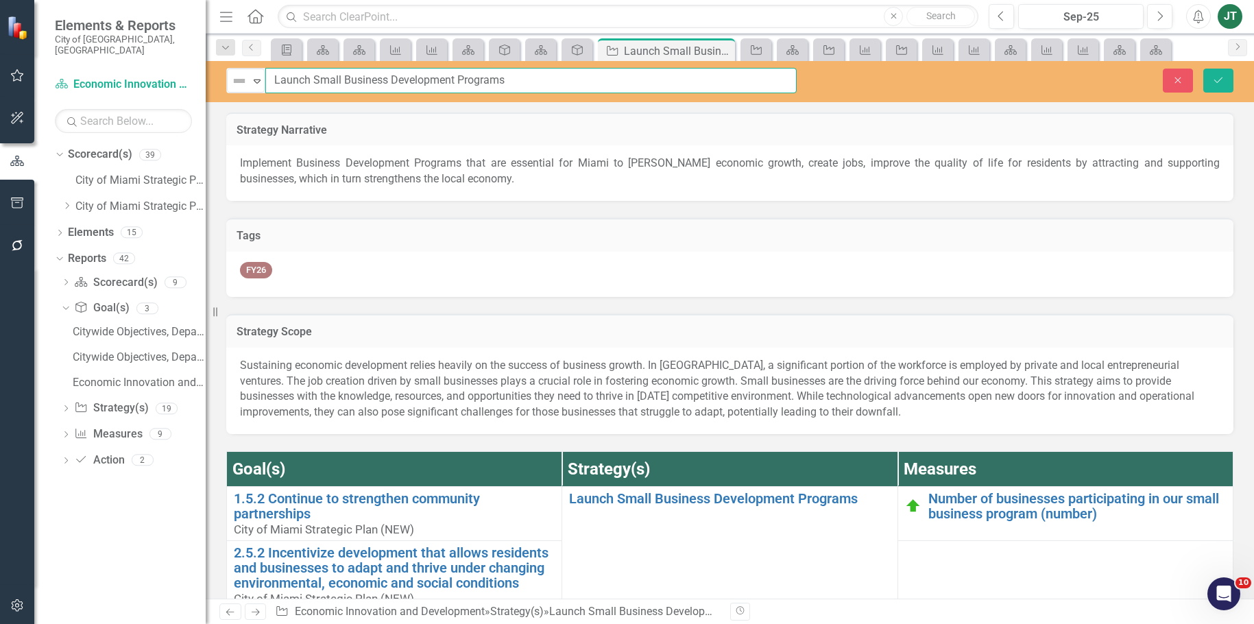
click at [433, 75] on input "Launch Small Business Development Programs" at bounding box center [530, 80] width 531 height 25
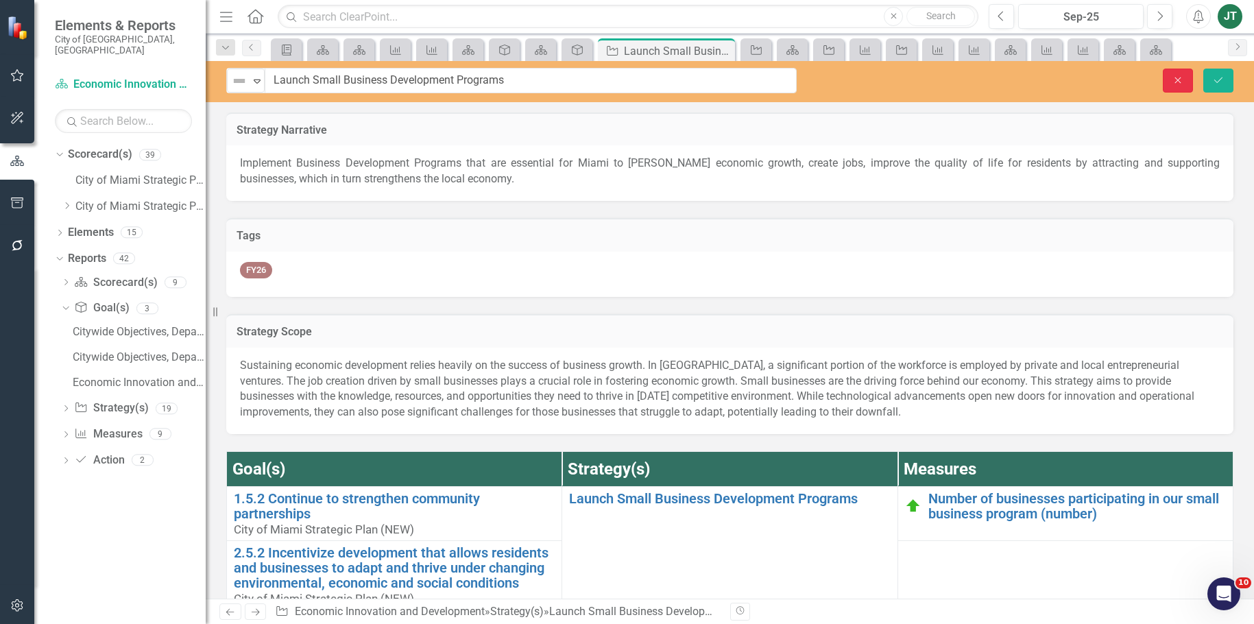
click at [1193, 78] on button "Close" at bounding box center [1178, 81] width 30 height 24
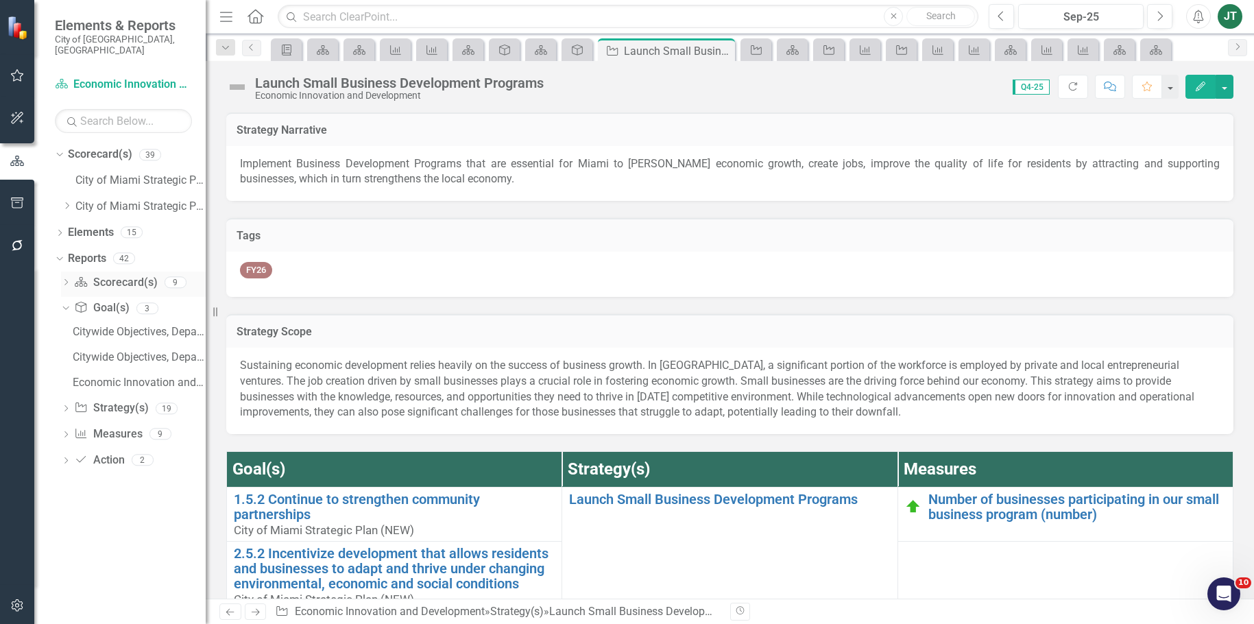
click at [65, 280] on icon "Dropdown" at bounding box center [66, 284] width 10 height 8
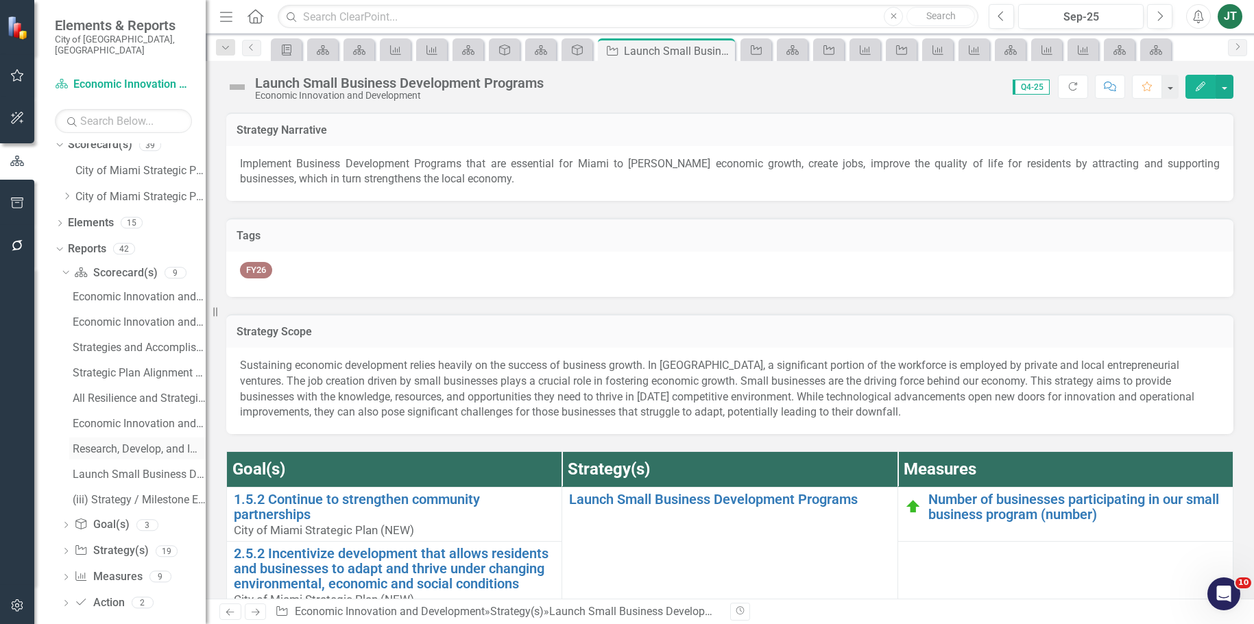
scroll to position [12, 0]
click at [135, 491] on div "(iii) Strategy / Milestone Evaluation and Recommendation Report" at bounding box center [139, 497] width 133 height 12
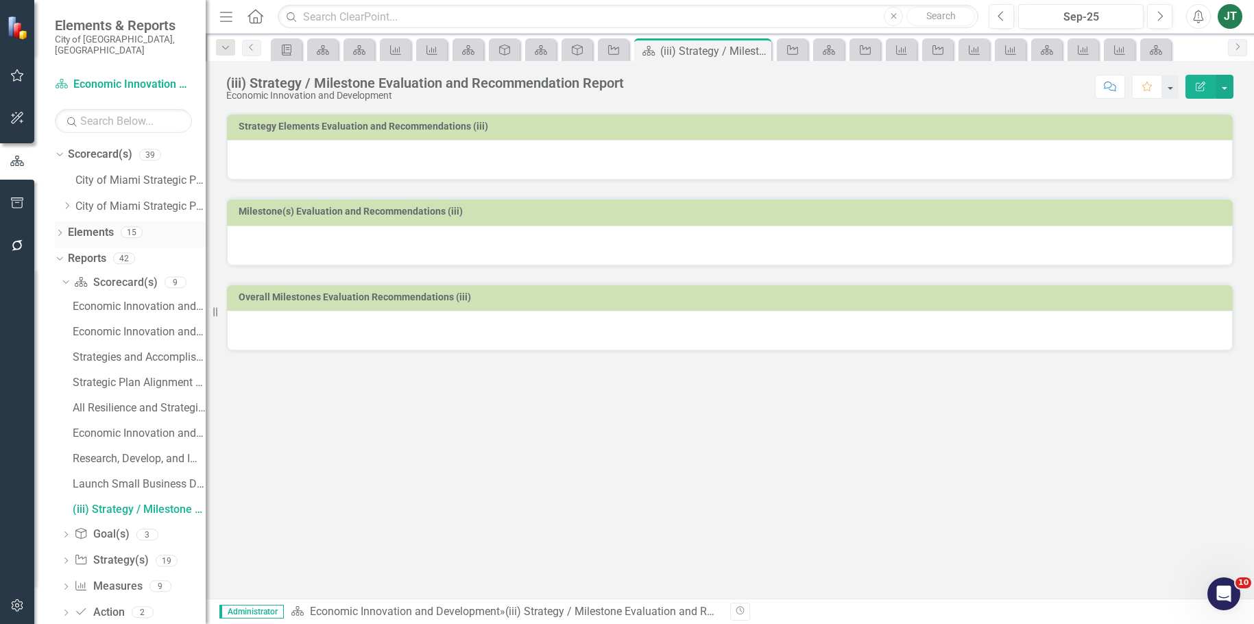
click at [101, 225] on link "Elements" at bounding box center [91, 233] width 46 height 16
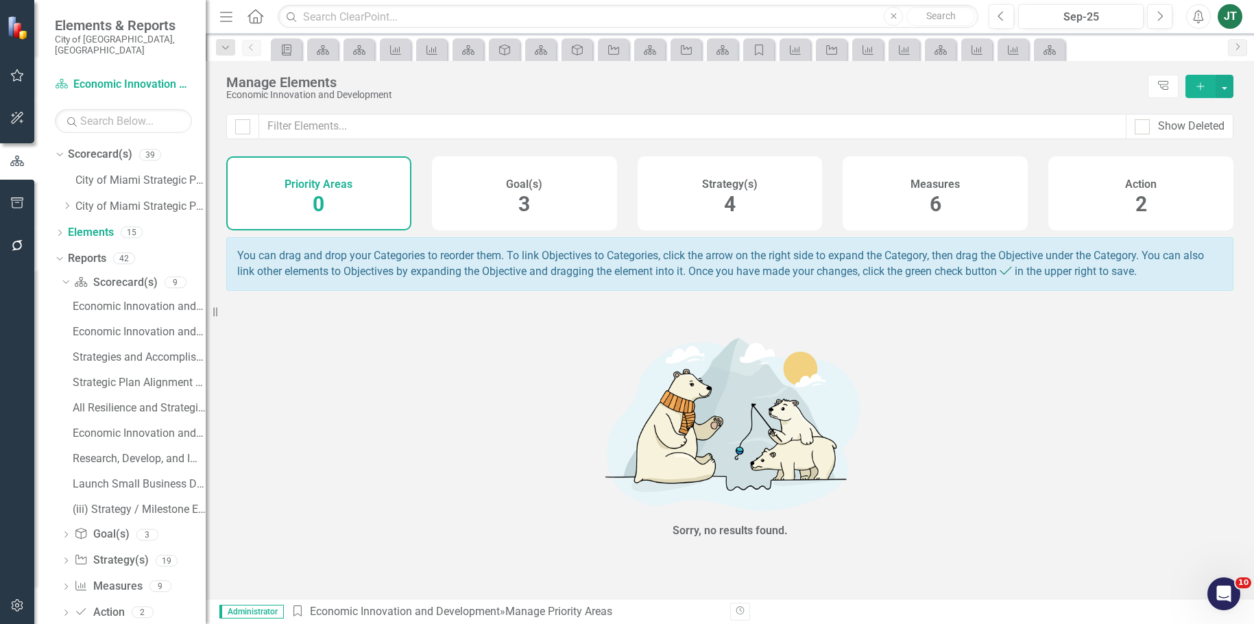
click at [926, 368] on div "Sorry, no results found." at bounding box center [730, 434] width 411 height 261
click at [562, 208] on div "Goal(s) 3" at bounding box center [524, 193] width 185 height 74
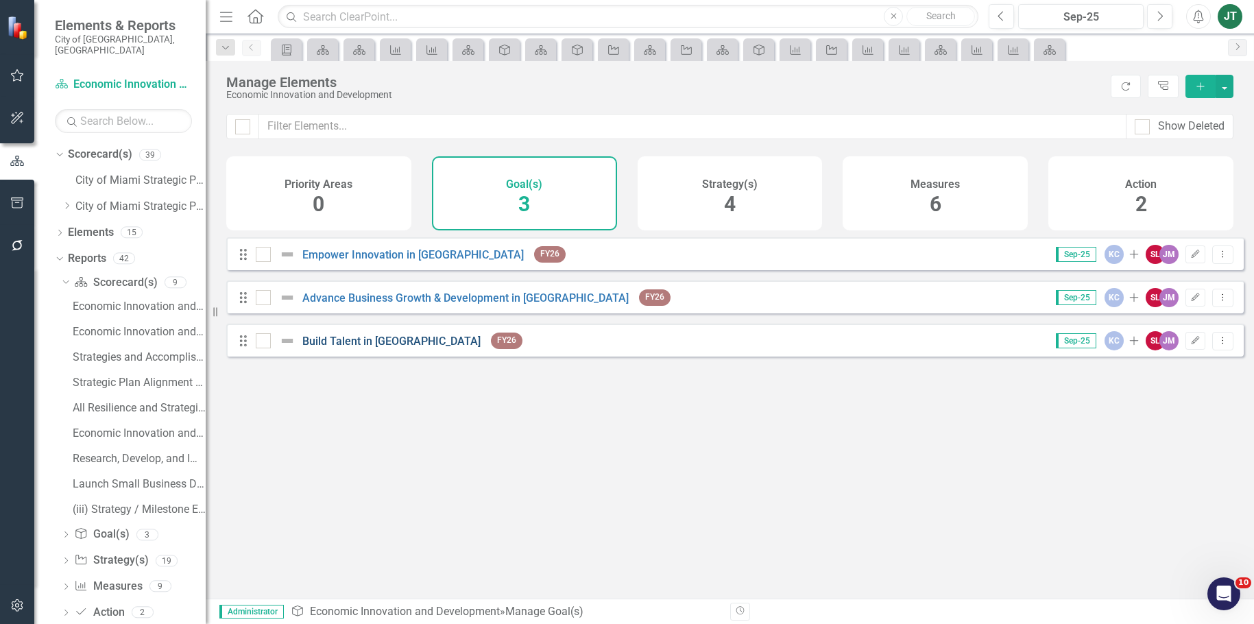
click at [357, 348] on link "Build Talent in [GEOGRAPHIC_DATA]" at bounding box center [391, 341] width 178 height 13
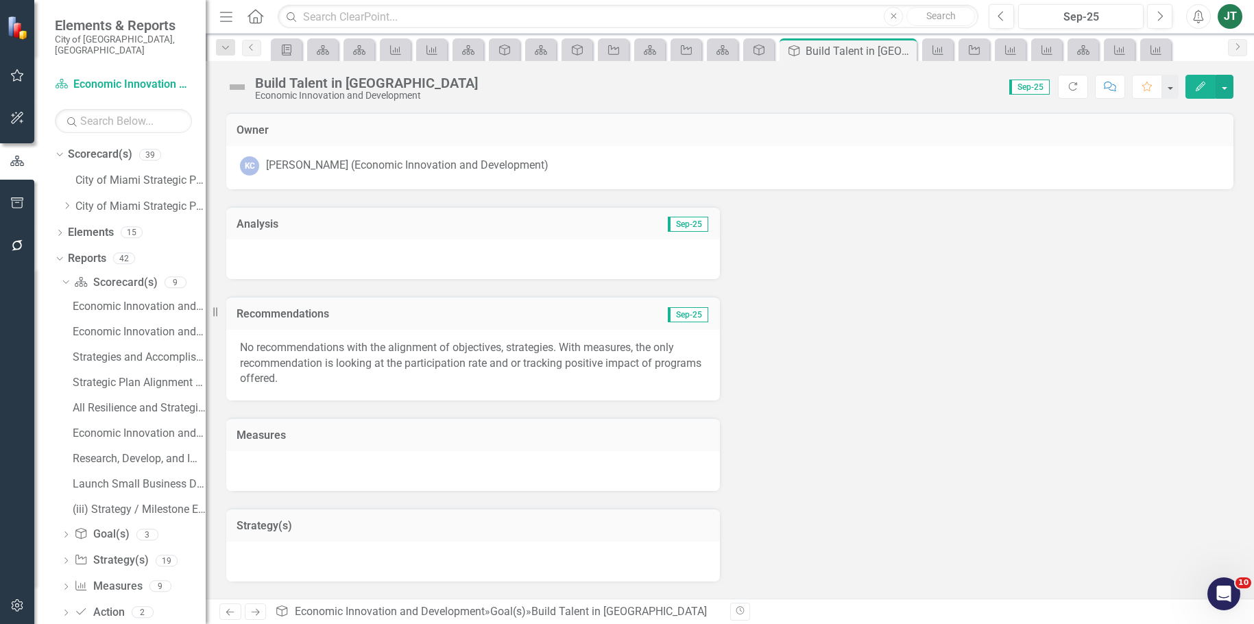
click at [336, 83] on div "Build Talent in [GEOGRAPHIC_DATA]" at bounding box center [366, 82] width 223 height 15
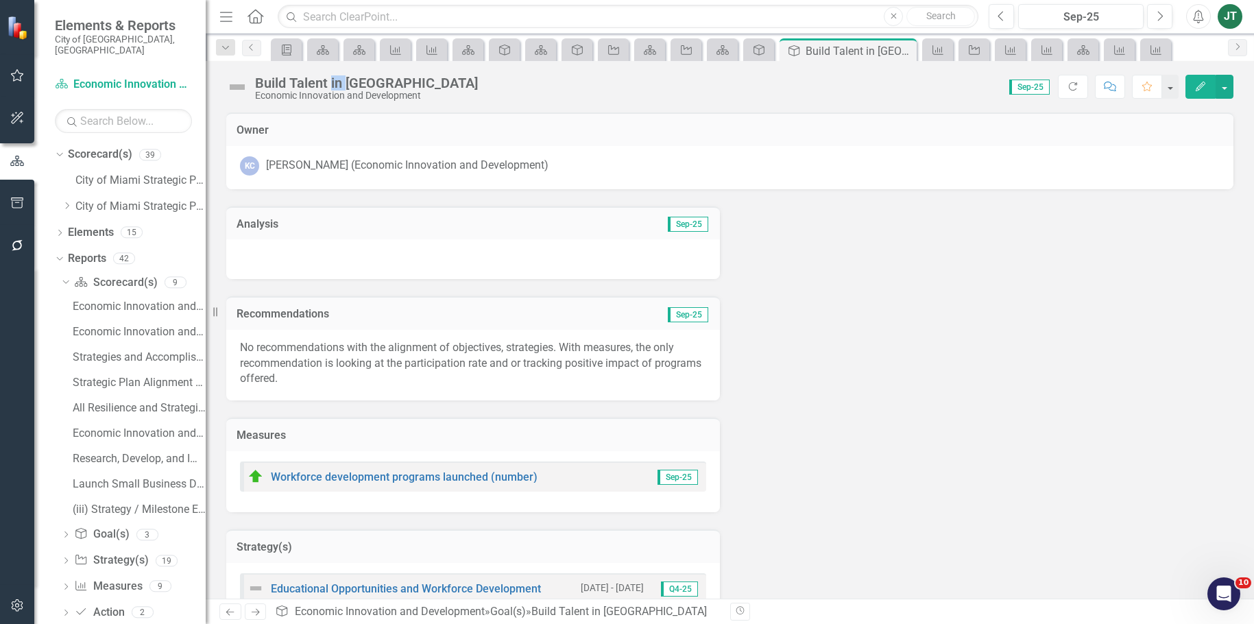
click at [336, 83] on div "Build Talent in [GEOGRAPHIC_DATA]" at bounding box center [366, 82] width 223 height 15
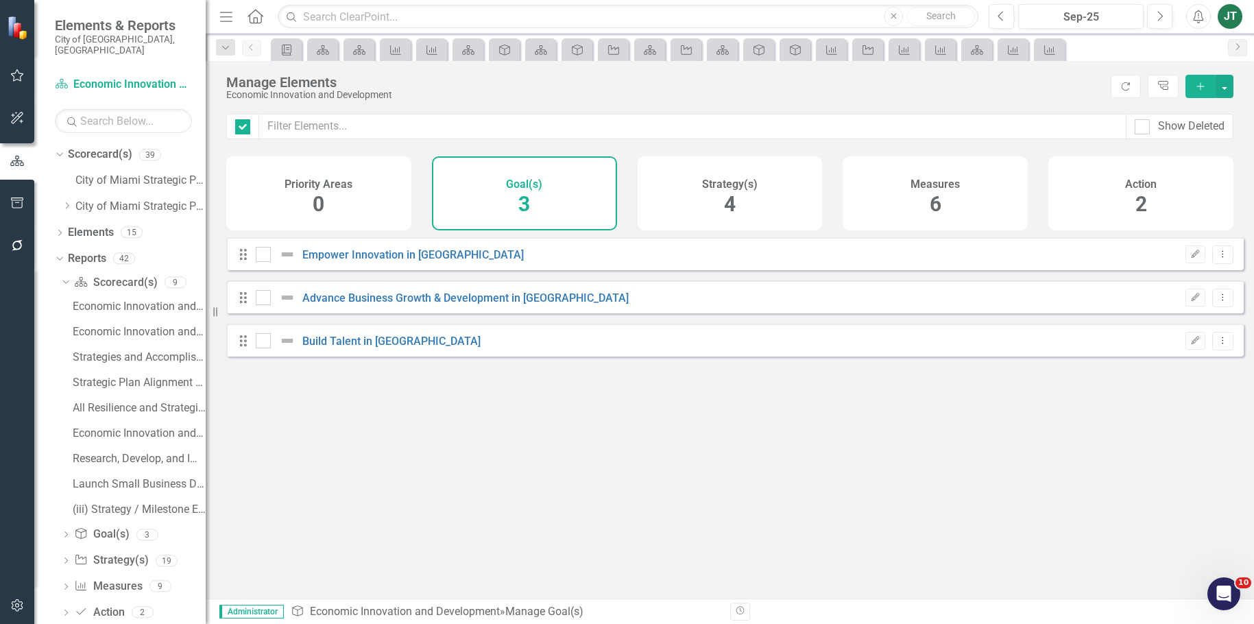
checkbox input "false"
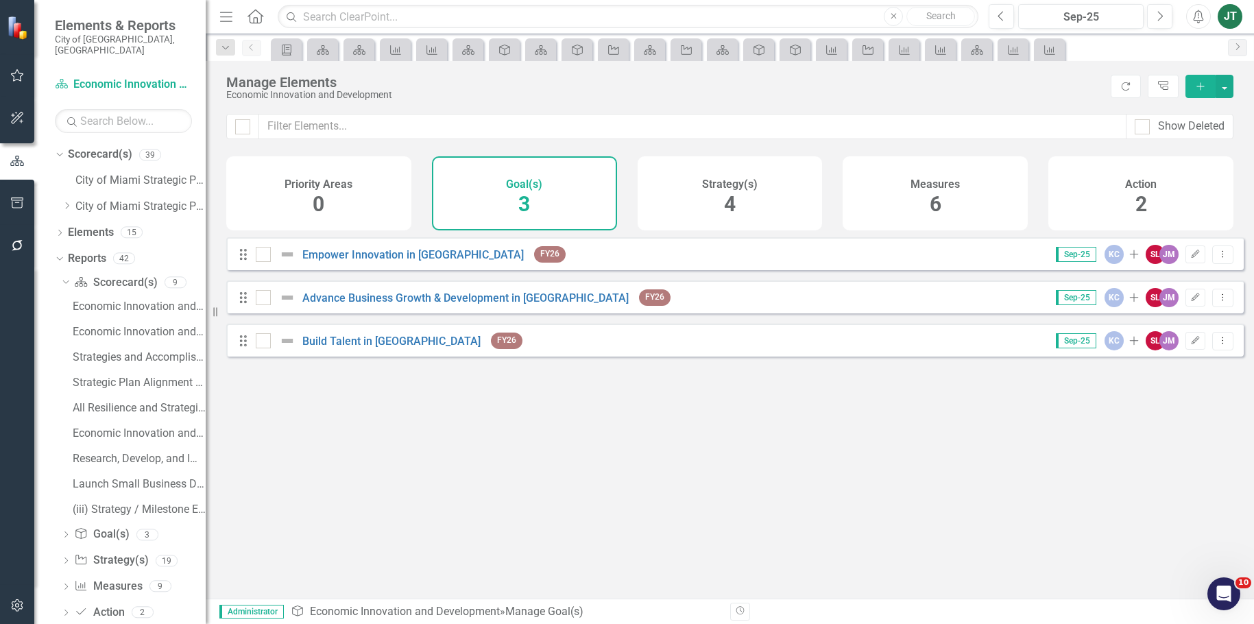
click at [669, 195] on div "Strategy(s) 4" at bounding box center [730, 193] width 185 height 74
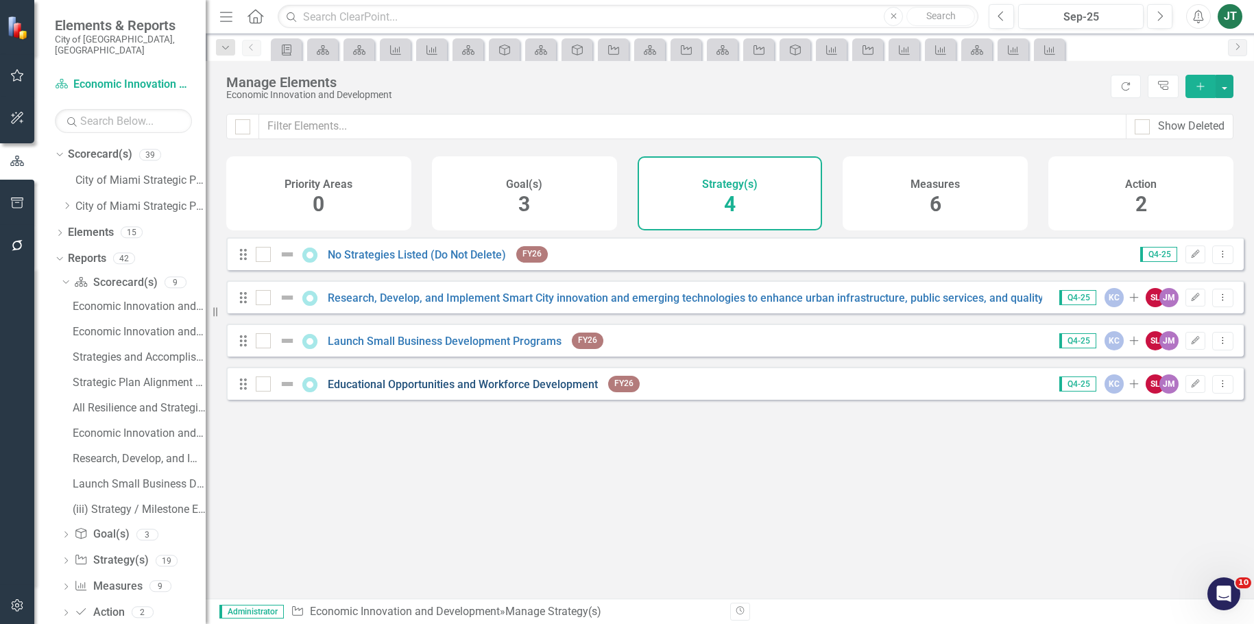
click at [401, 391] on link "Educational Opportunities and Workforce Development" at bounding box center [463, 384] width 270 height 13
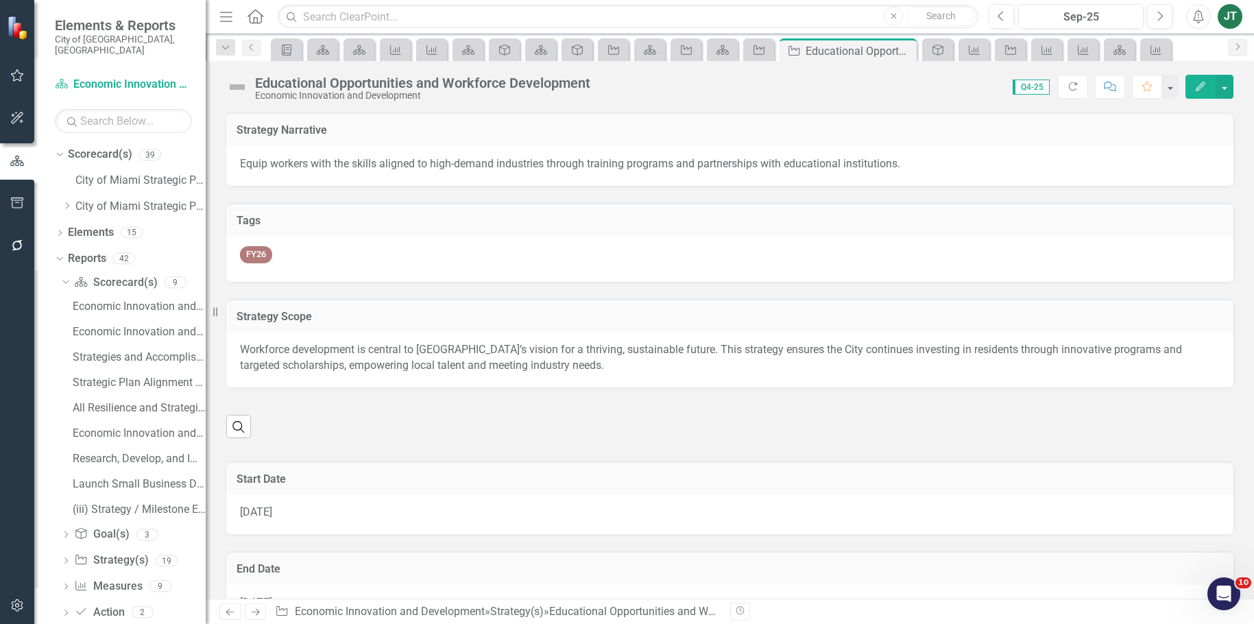
click at [366, 84] on div "Educational Opportunities and Workforce Development" at bounding box center [422, 82] width 335 height 15
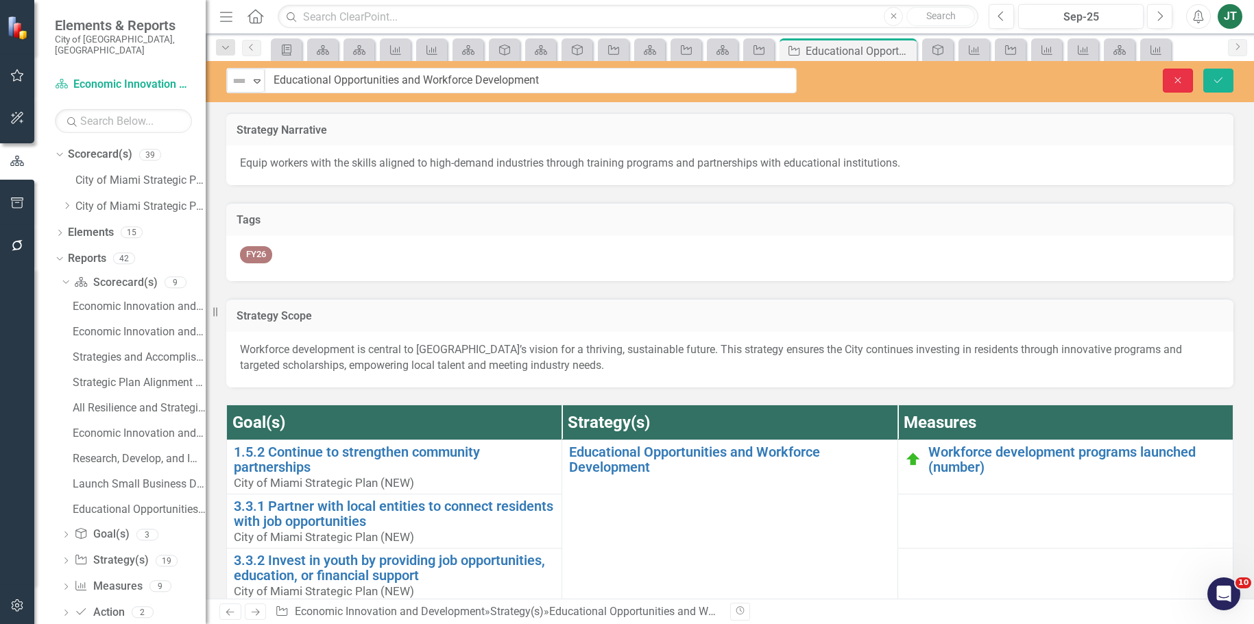
click at [1188, 76] on button "Close" at bounding box center [1178, 81] width 30 height 24
